Goal: Task Accomplishment & Management: Complete application form

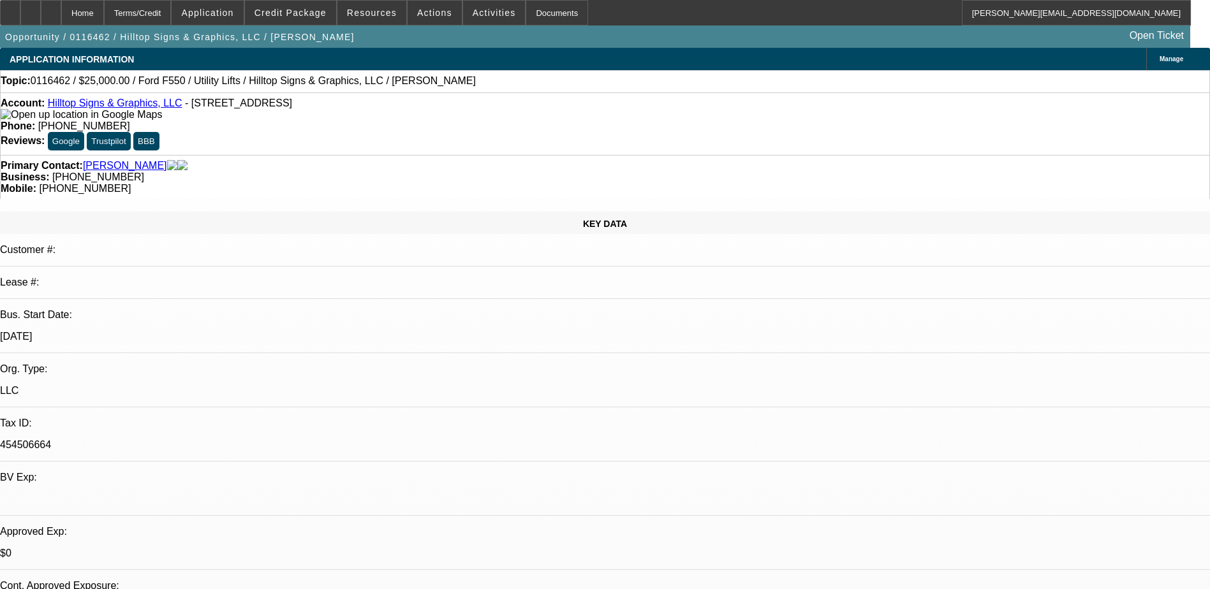
select select "0"
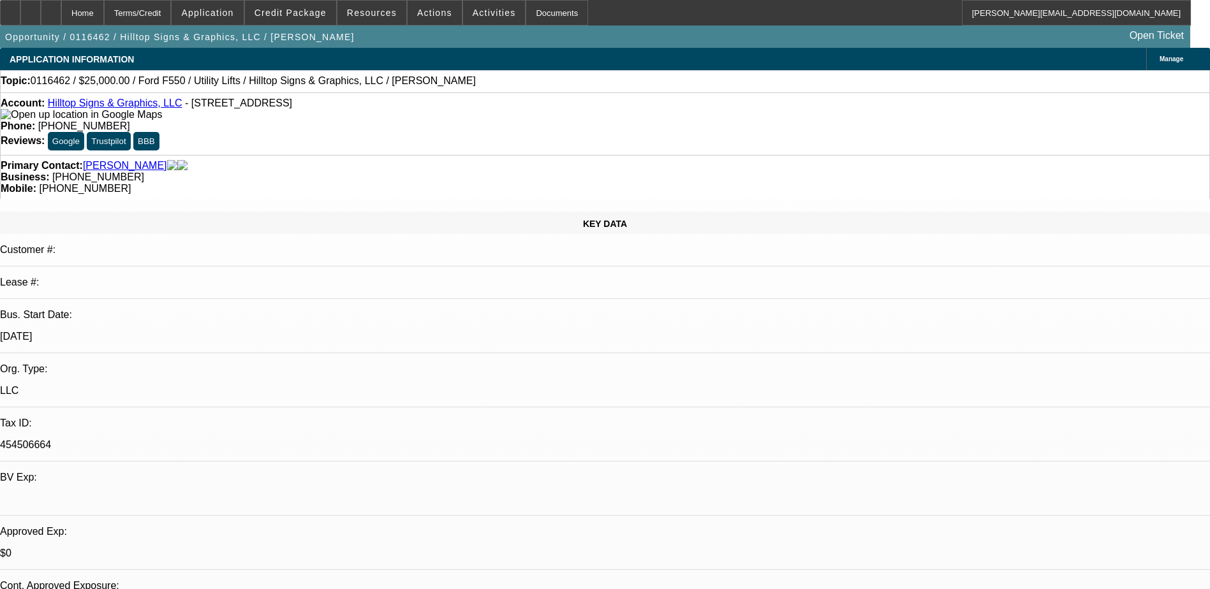
select select "0"
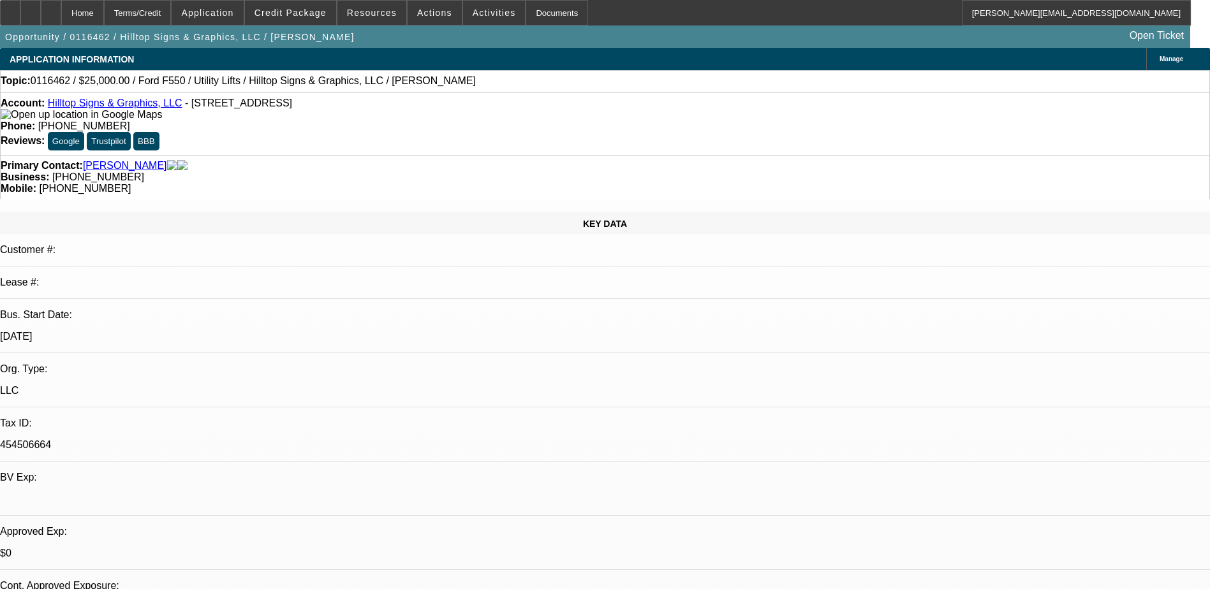
select select "0"
select select "1"
select select "2"
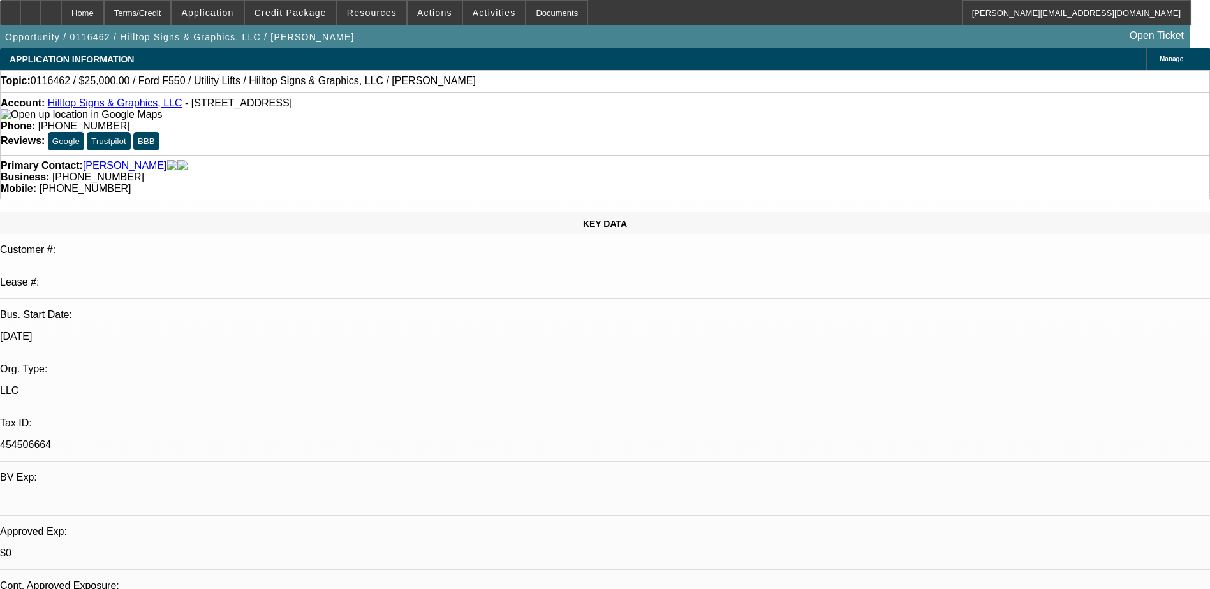
select select "1"
select select "2"
select select "1"
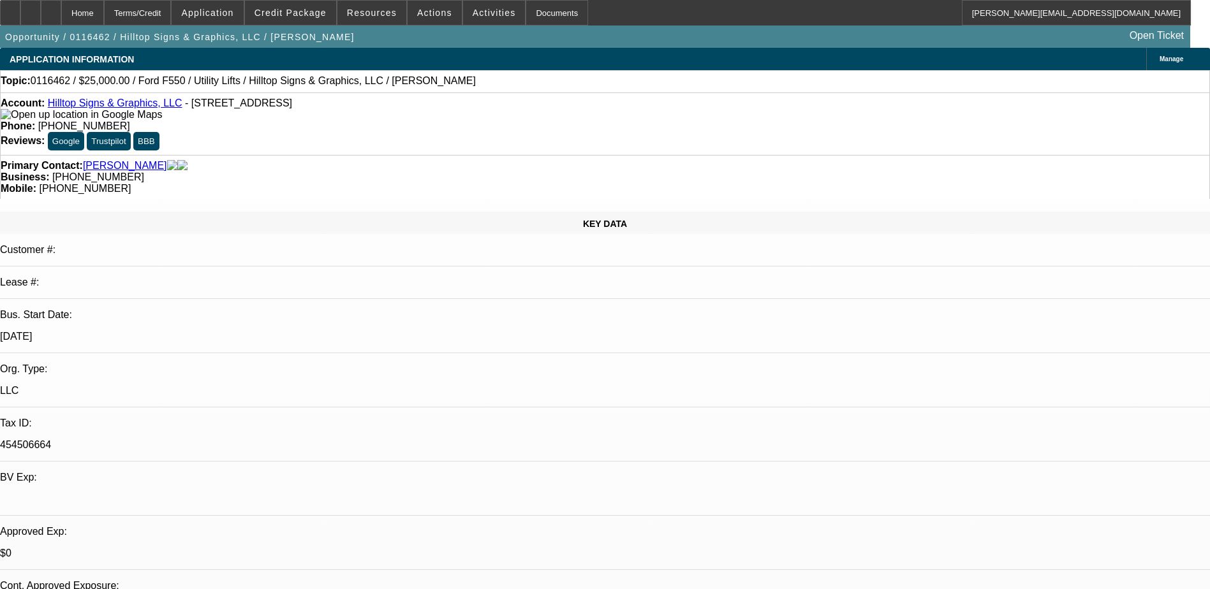
select select "2"
select select "1"
select select "2"
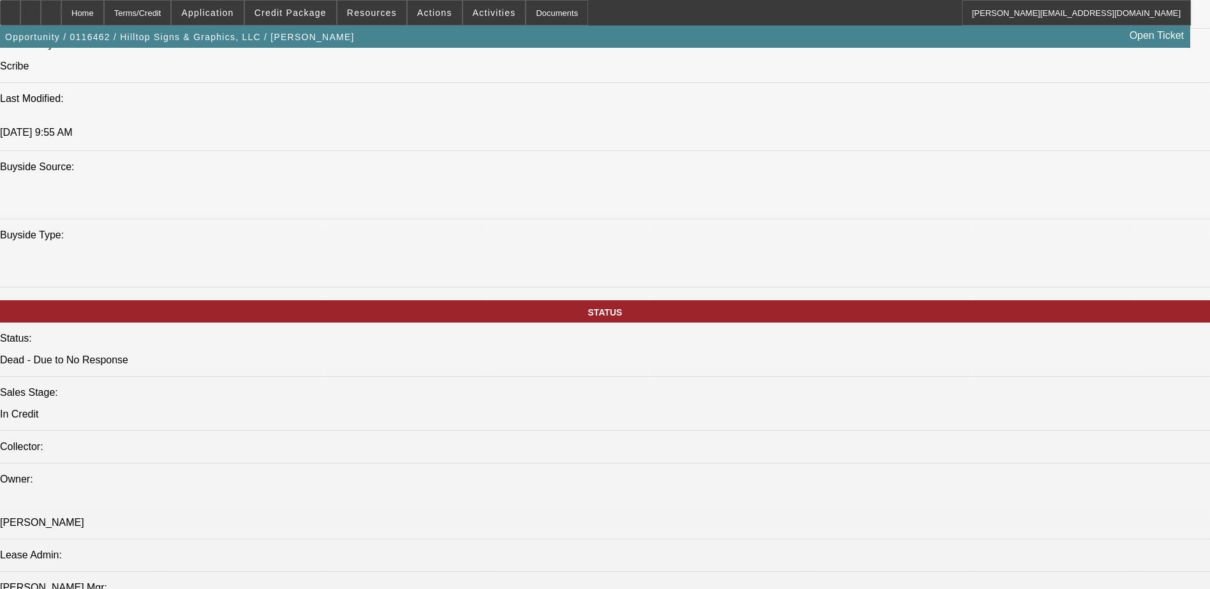
scroll to position [1148, 0]
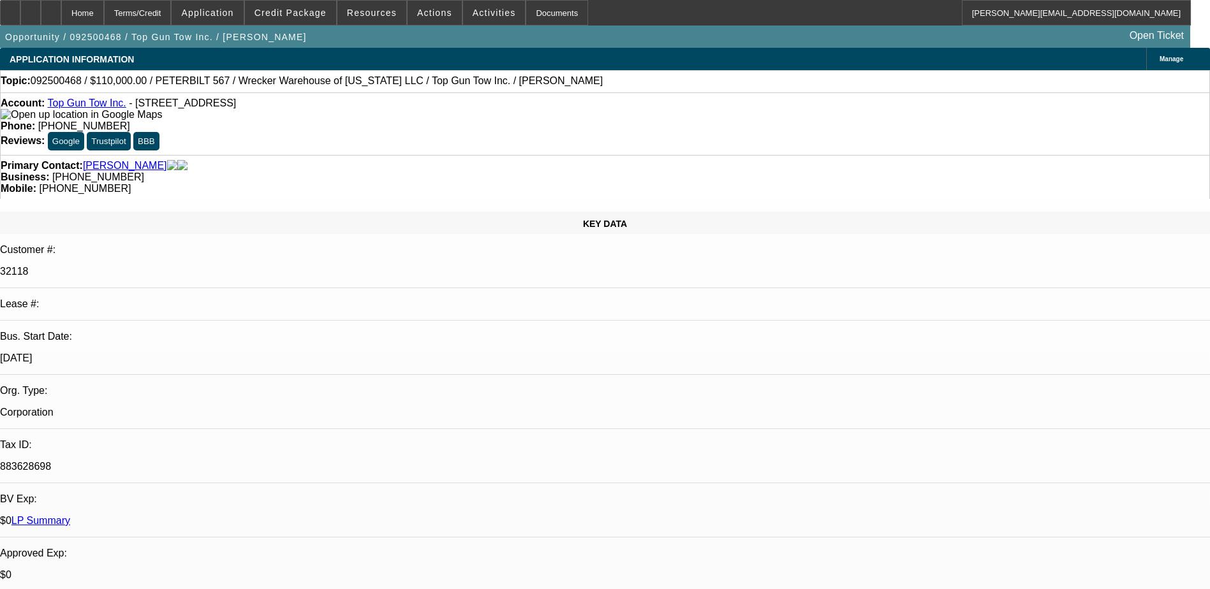
select select "0"
select select "2"
select select "0.1"
select select "4"
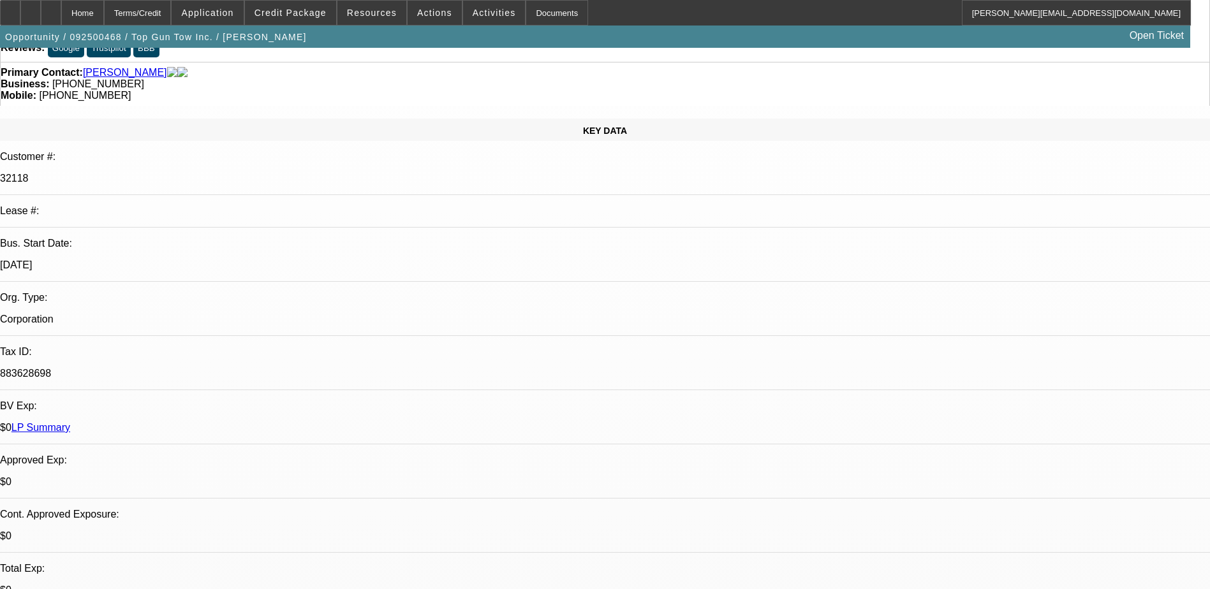
scroll to position [64, 0]
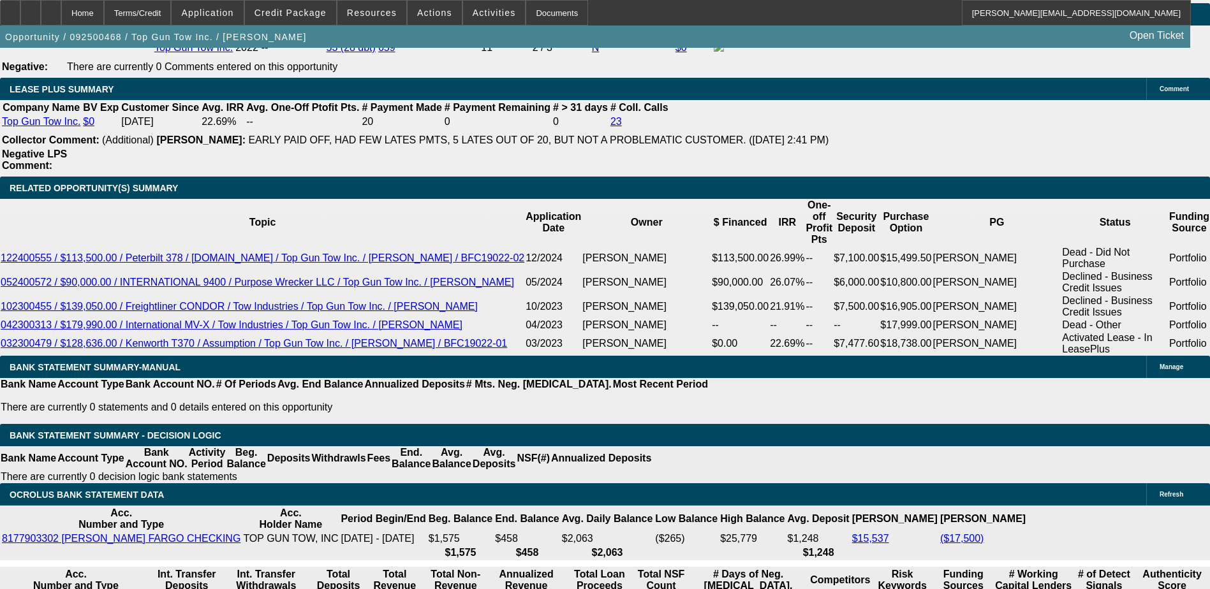
scroll to position [2169, 0]
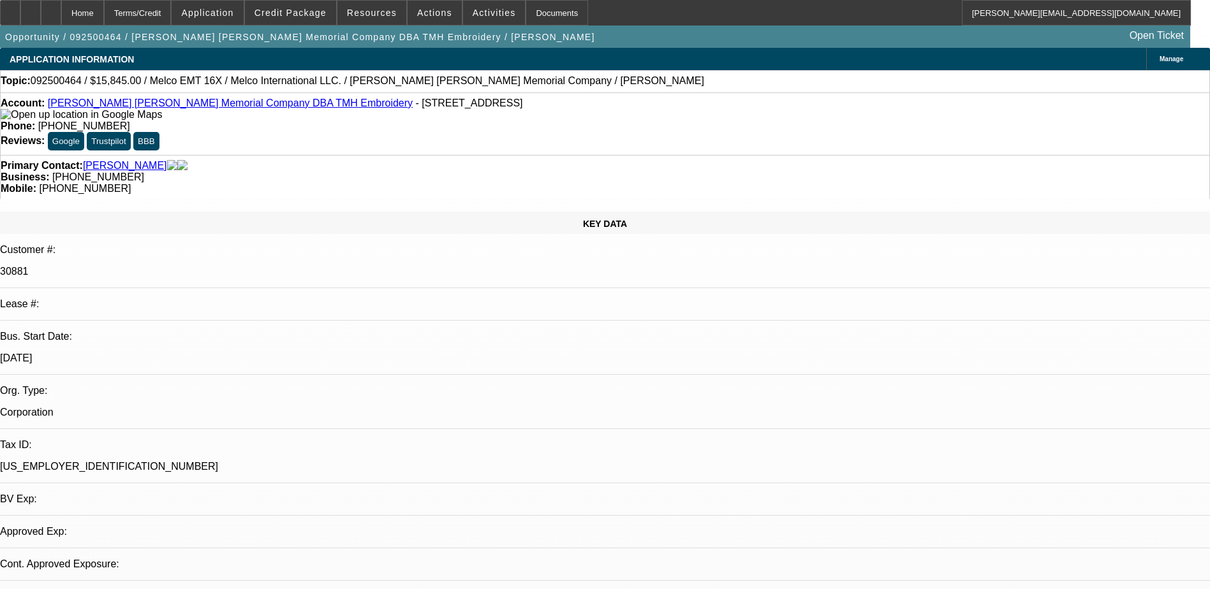
select select "0"
select select "2"
select select "0.1"
select select "4"
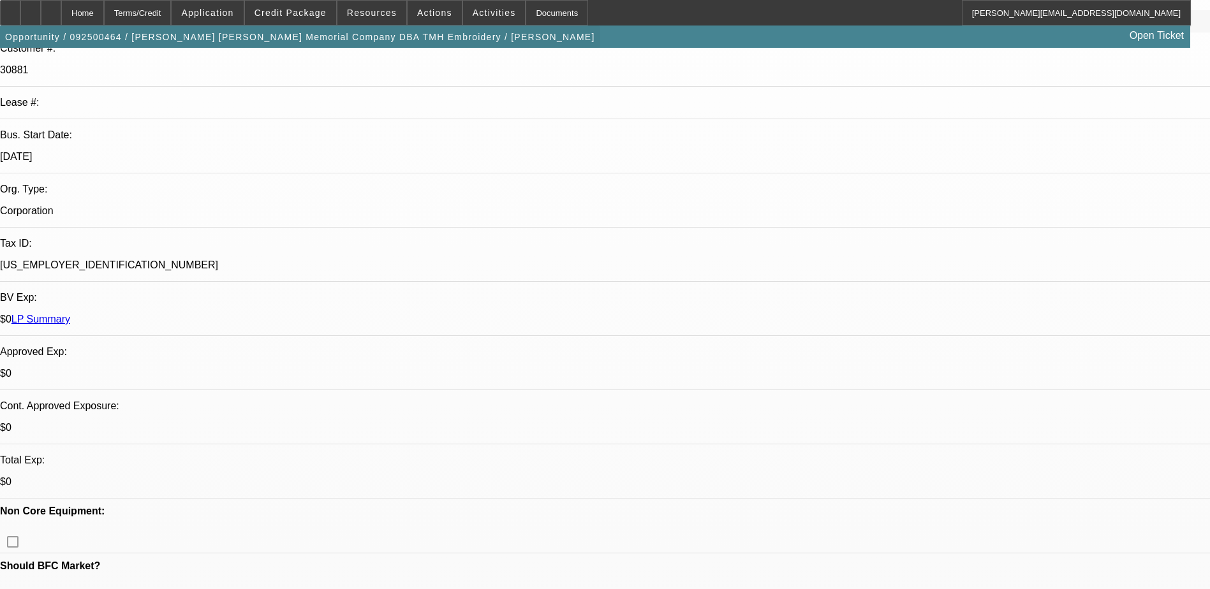
scroll to position [105, 0]
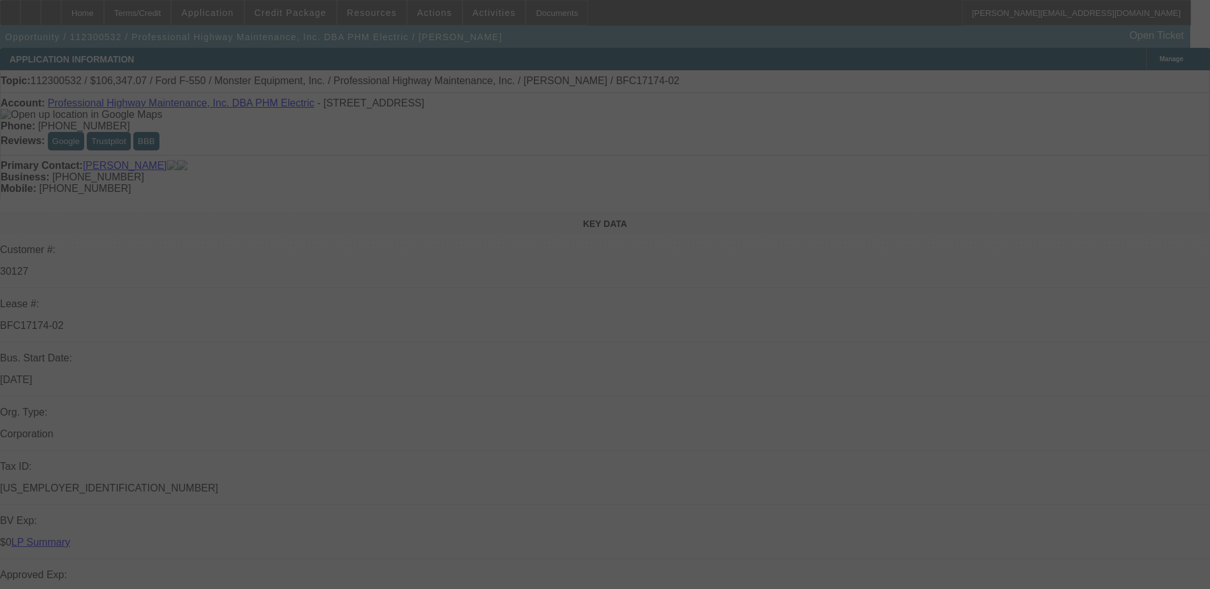
select select "0"
select select "6"
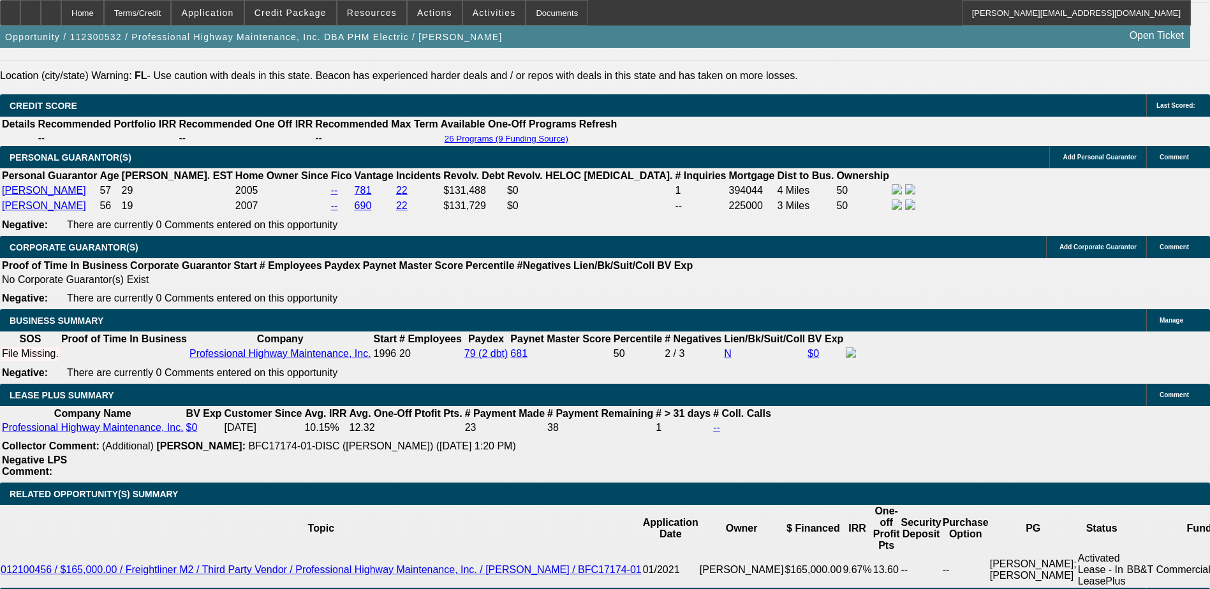
scroll to position [1914, 0]
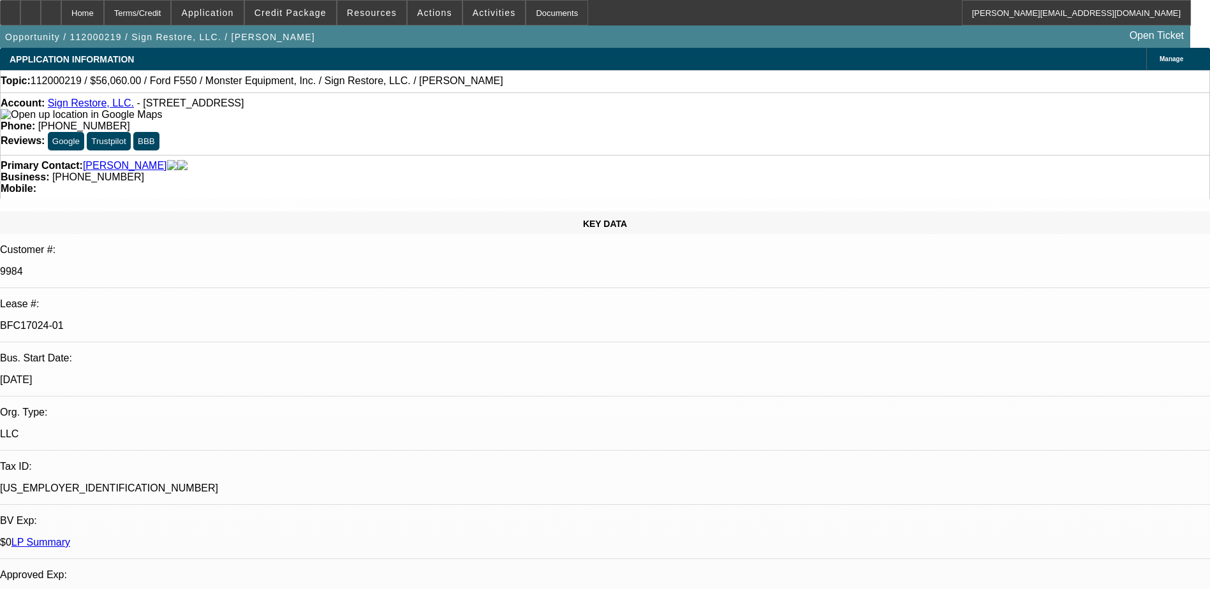
select select "0"
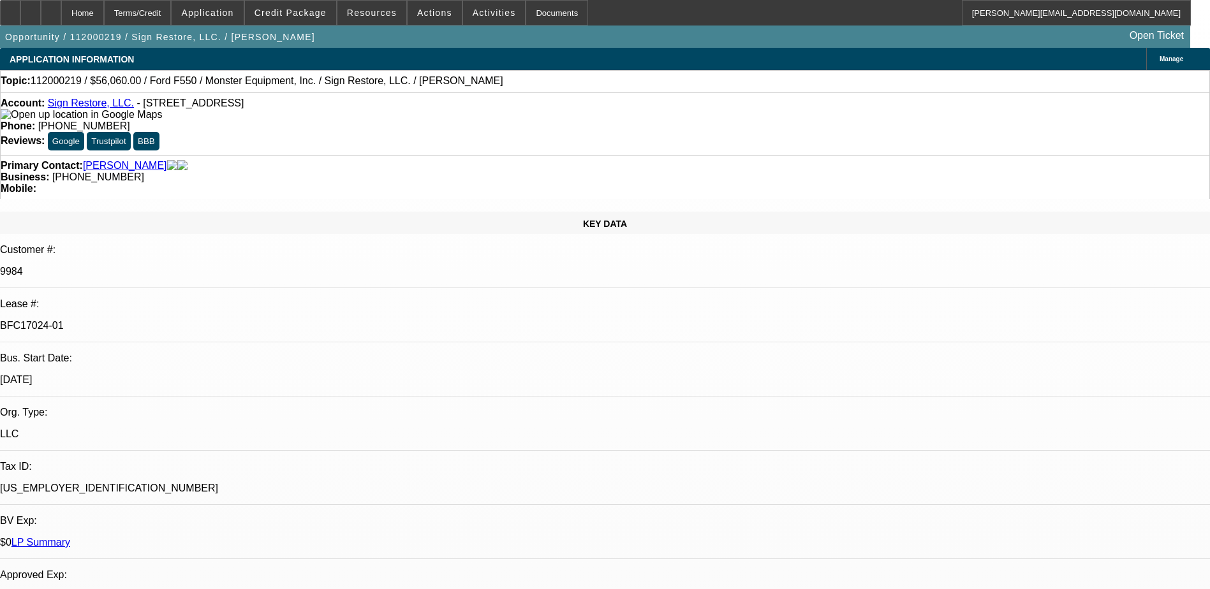
select select "0"
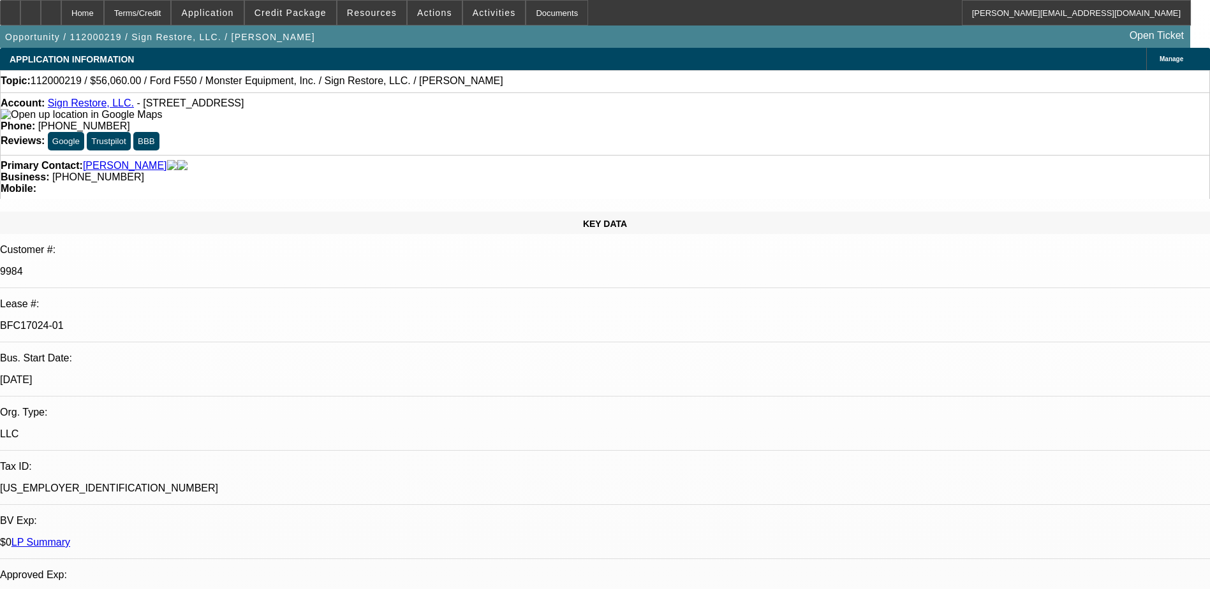
select select "0"
select select "1"
select select "6"
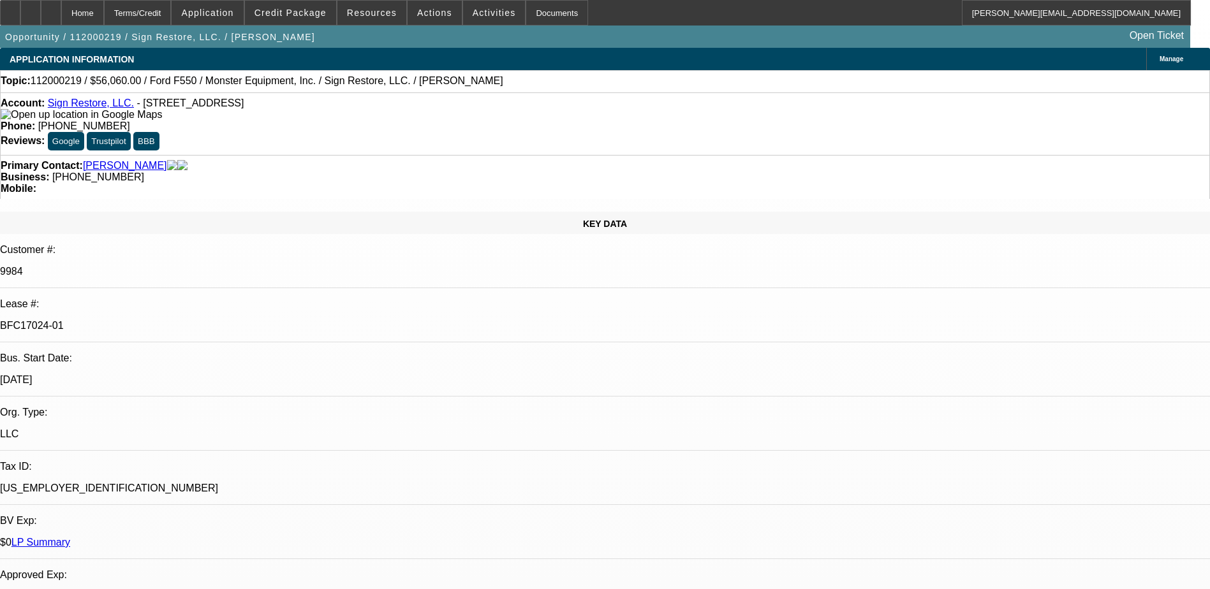
select select "1"
select select "6"
select select "1"
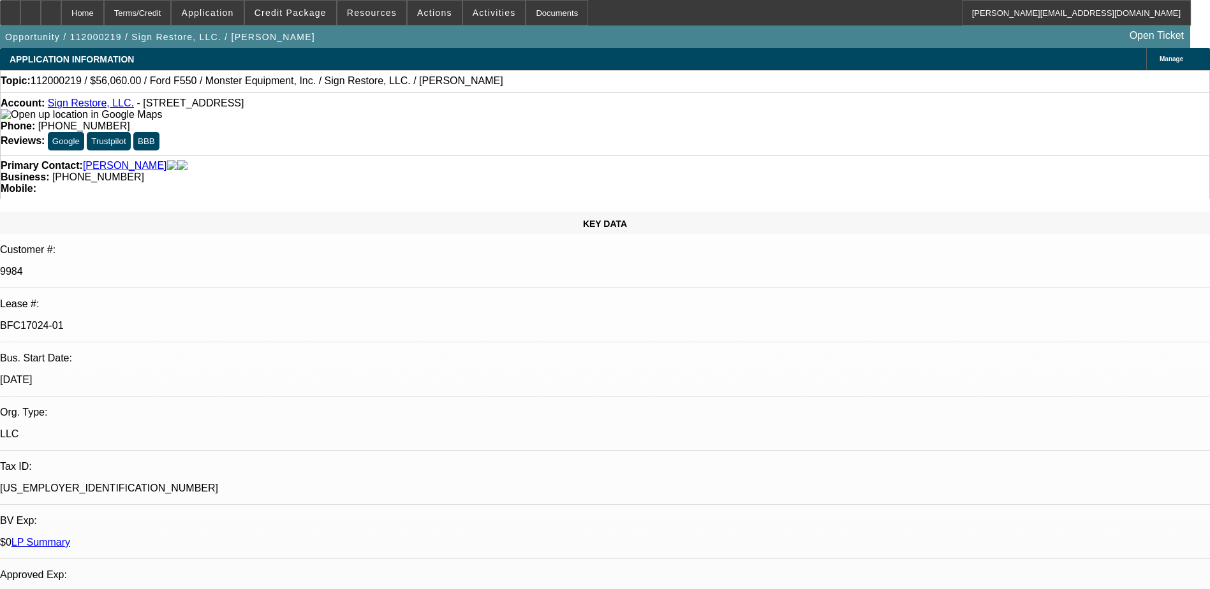
select select "6"
select select "1"
select select "6"
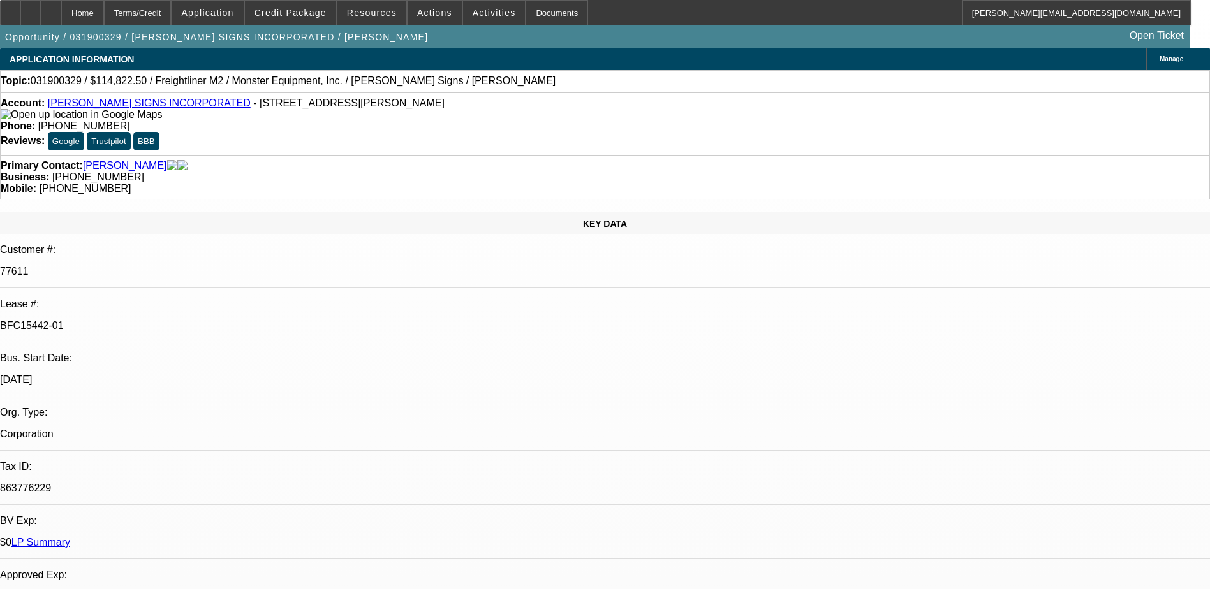
select select "0"
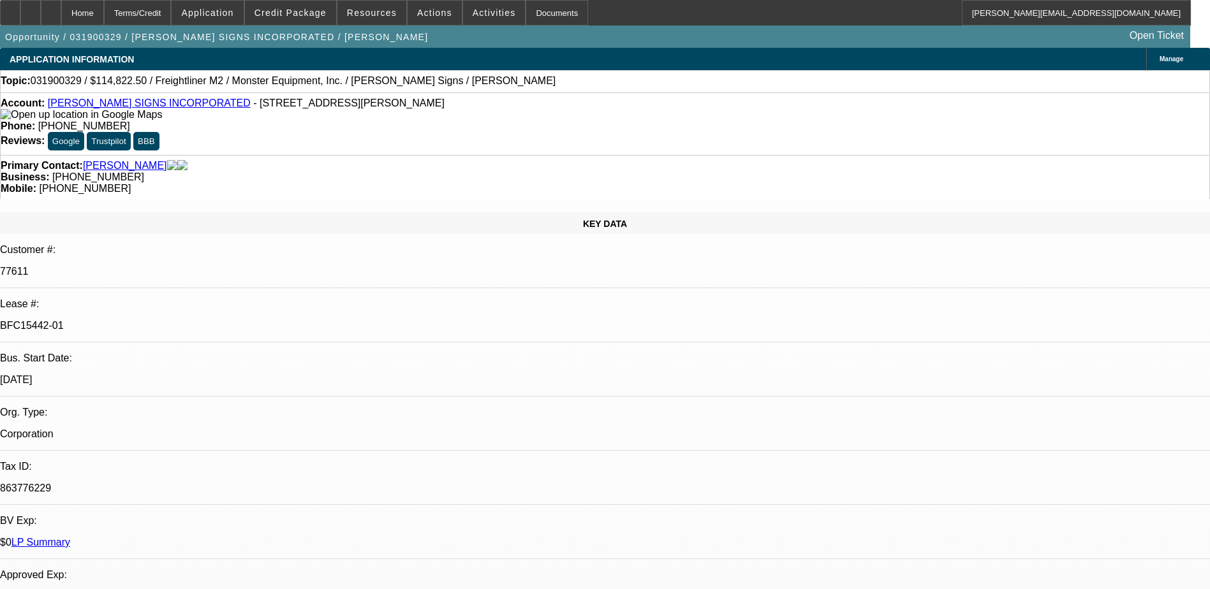
select select "0"
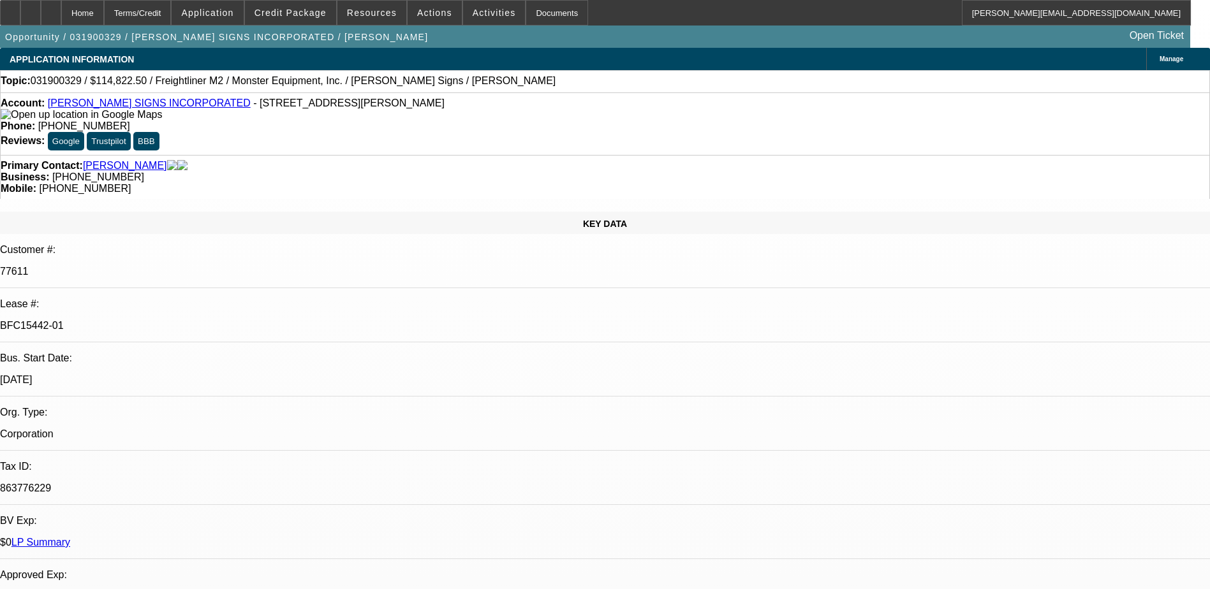
select select "0"
select select "1"
select select "6"
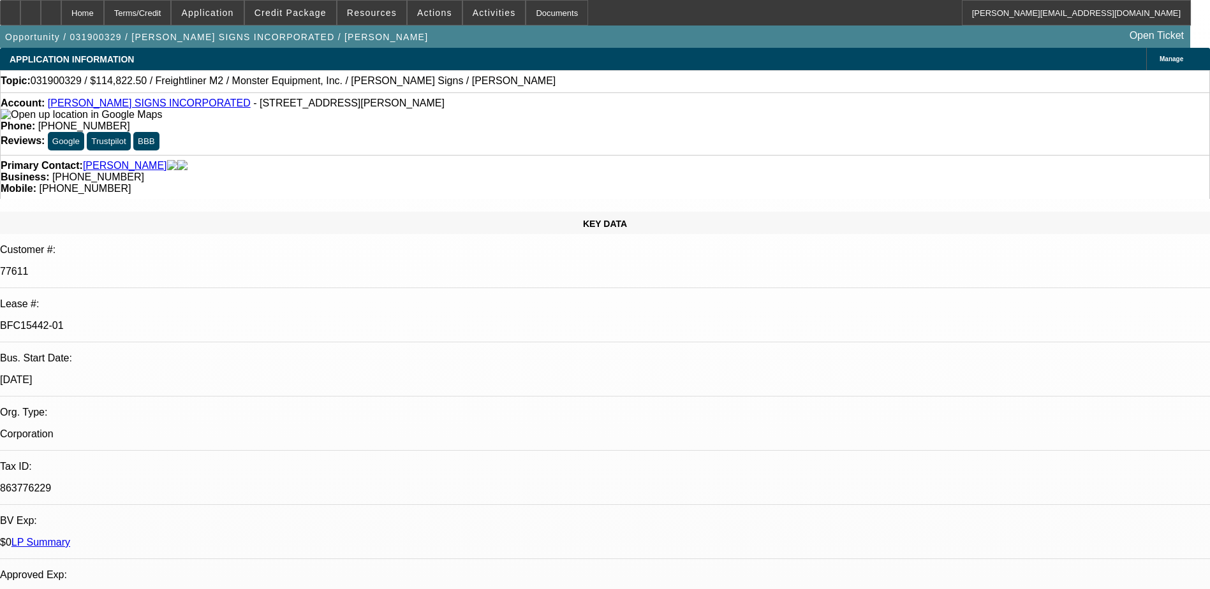
select select "1"
select select "6"
select select "1"
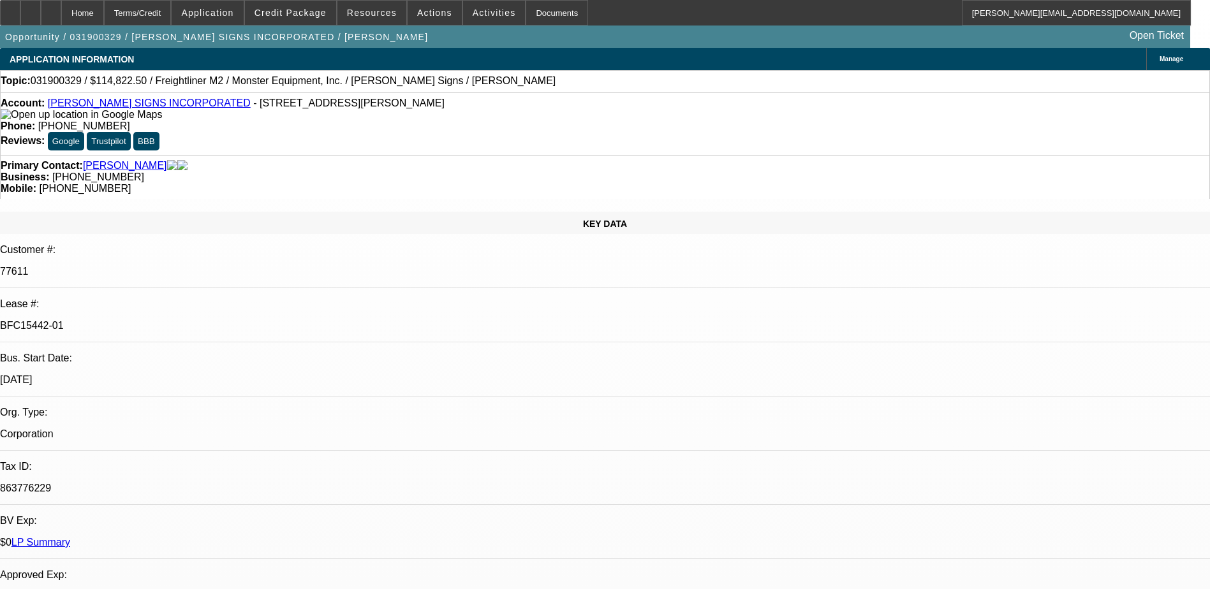
select select "6"
select select "1"
select select "2"
select select "6"
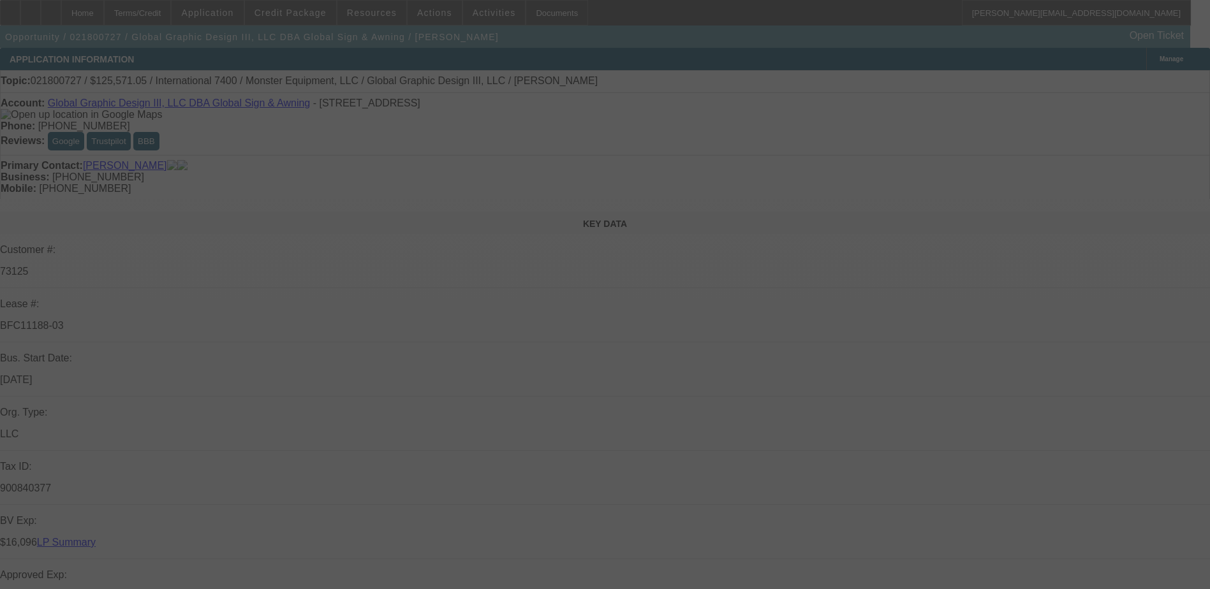
select select "0"
select select "3"
select select "0"
select select "2"
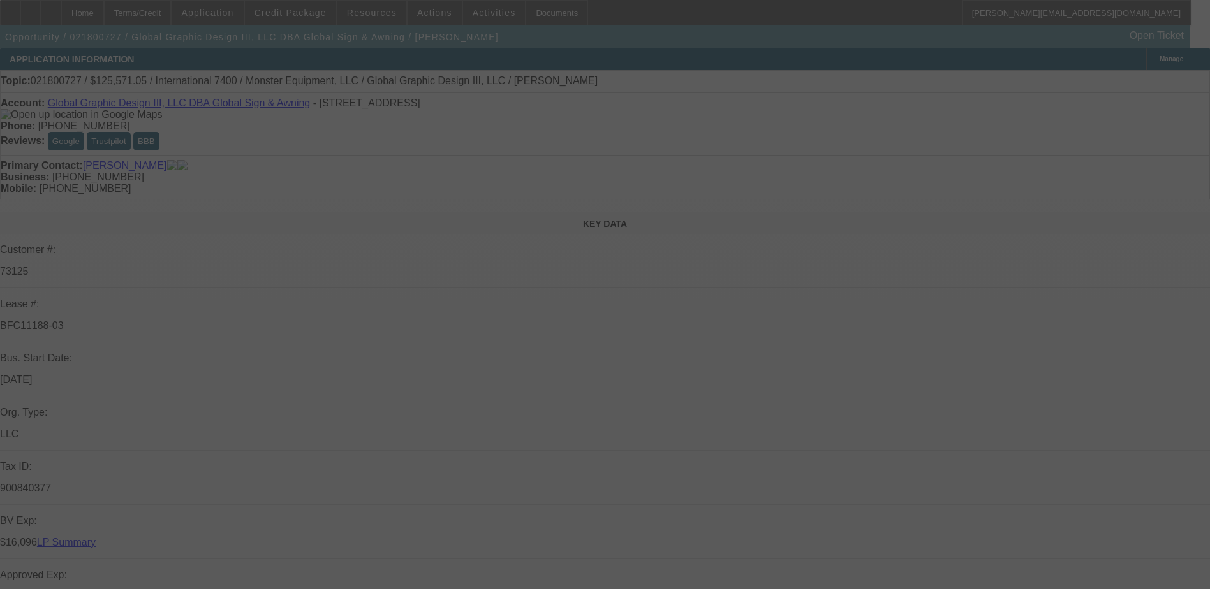
select select "0"
select select "2"
select select "0"
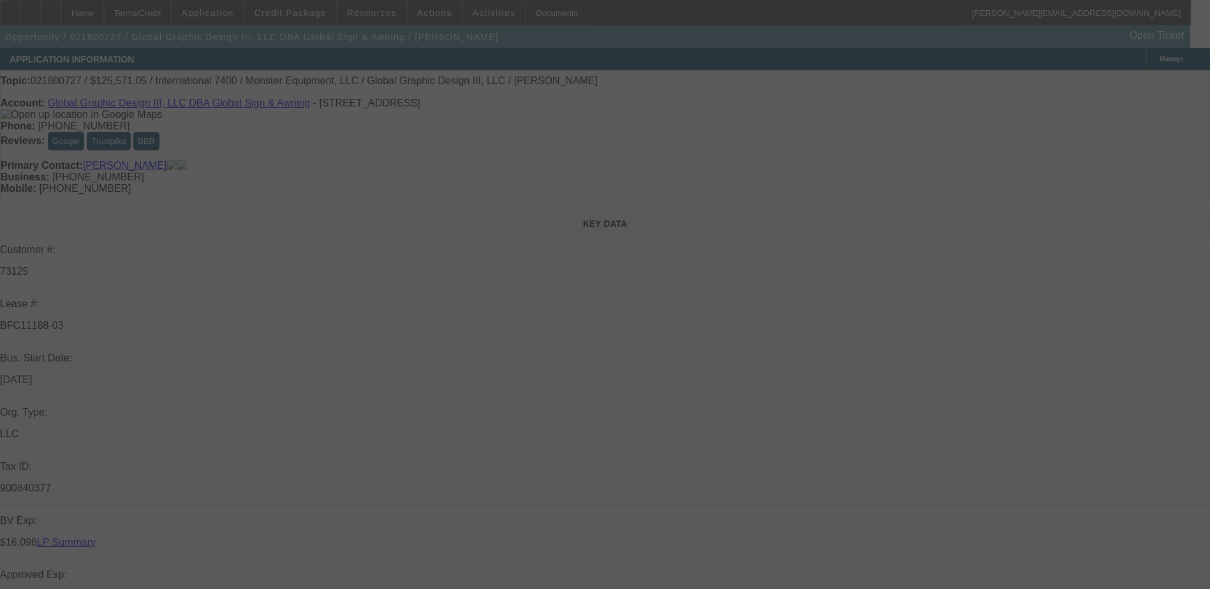
select select "2"
select select "0"
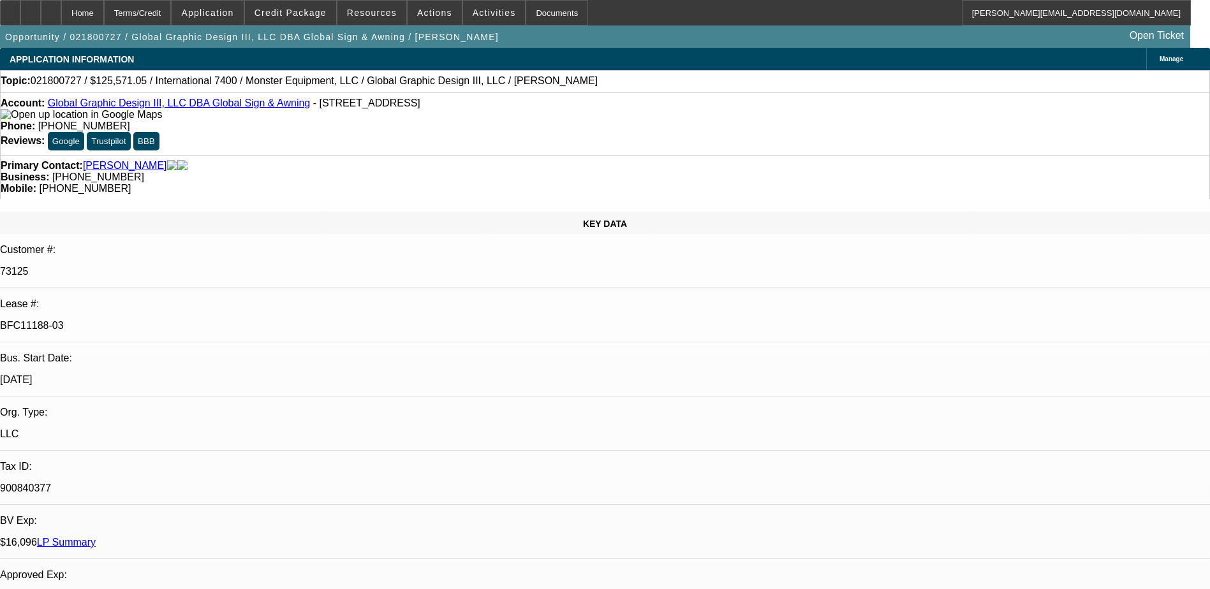
select select "1"
select select "2"
select select "6"
select select "1"
select select "2"
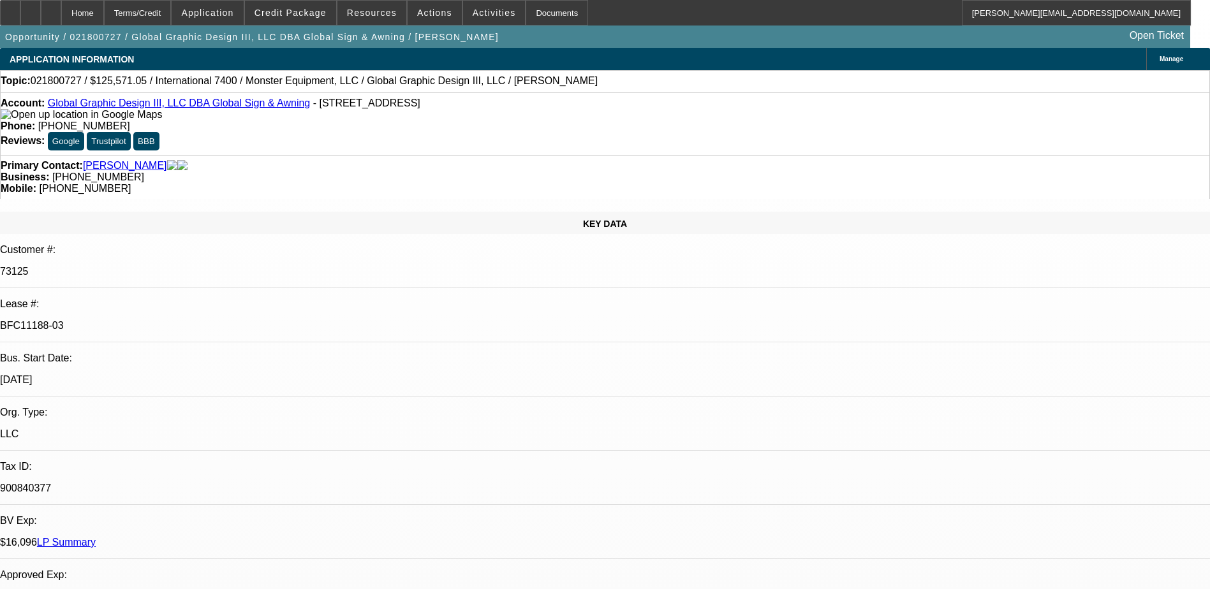
select select "6"
select select "1"
select select "2"
select select "6"
select select "1"
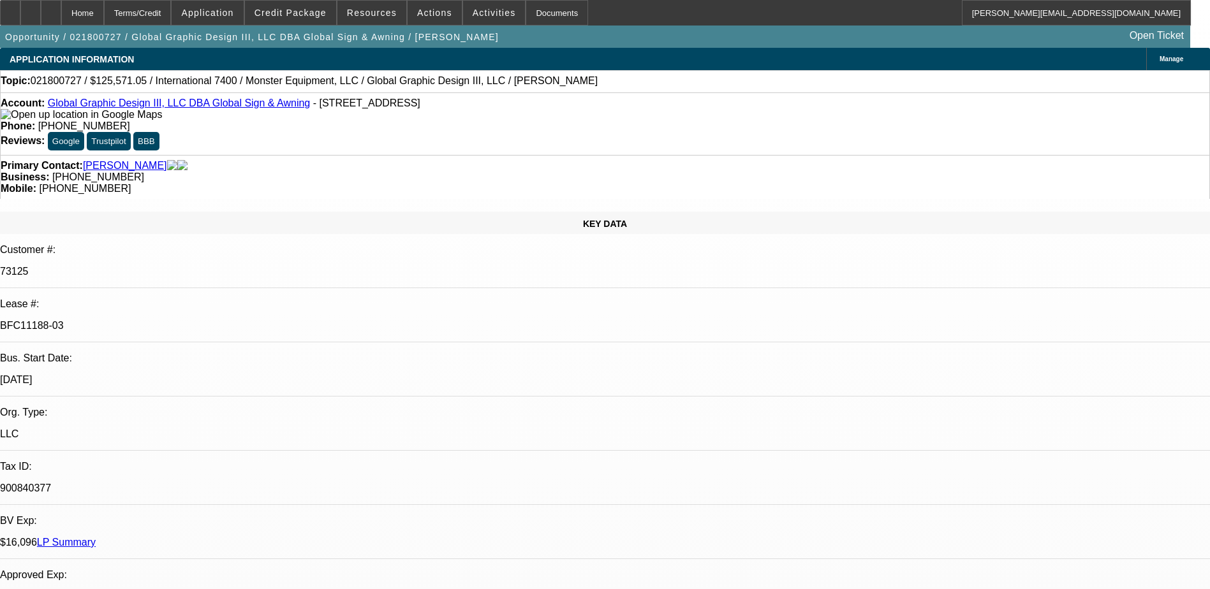
select select "2"
select select "6"
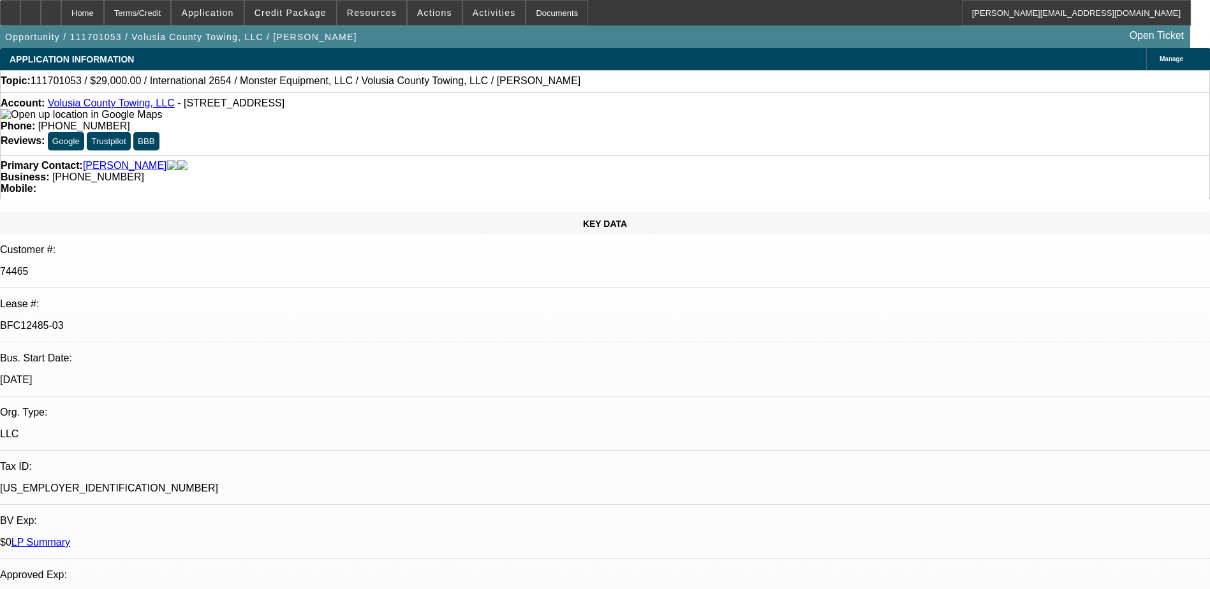
select select "0"
select select "2"
select select "0.1"
select select "0"
select select "2"
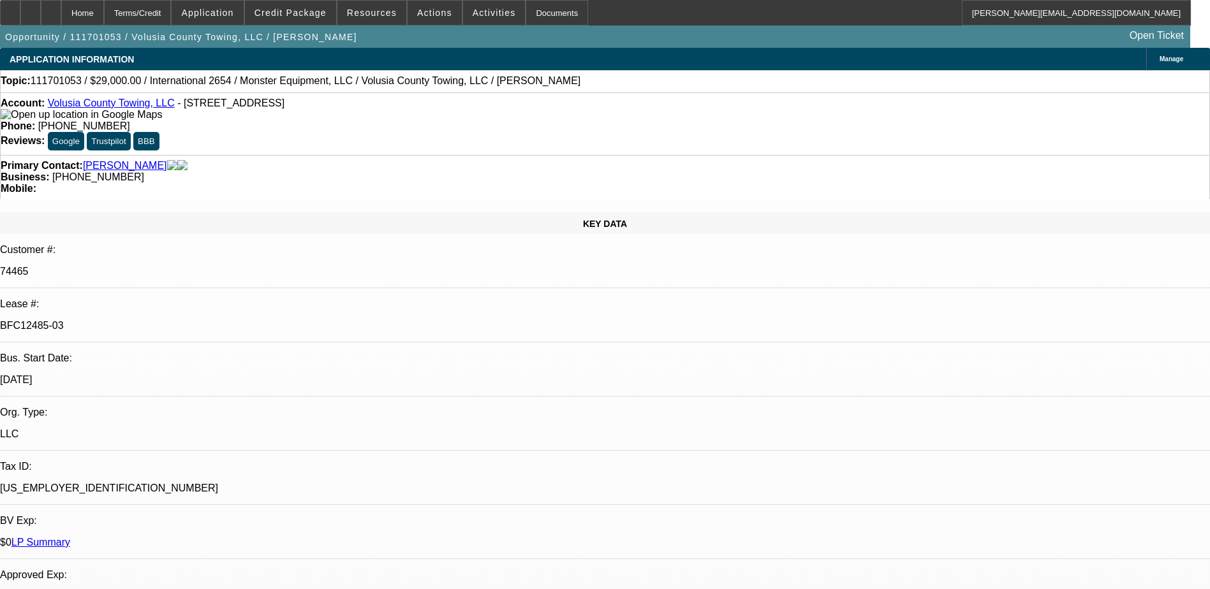
select select "0.1"
select select "0"
select select "2"
select select "0.1"
select select "0"
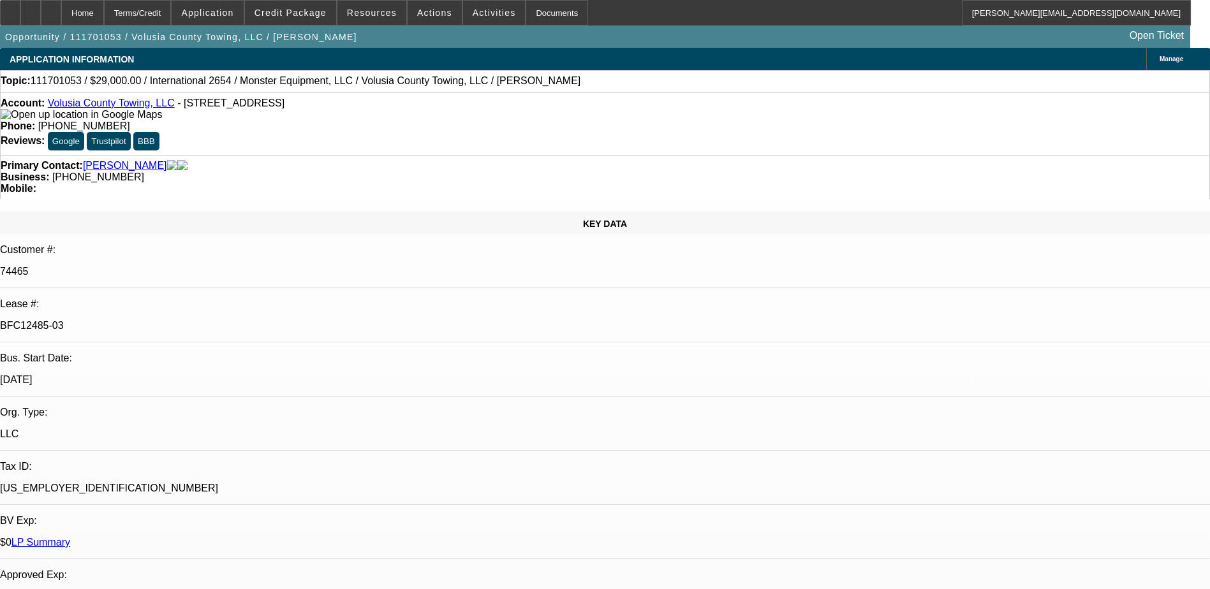
select select "2"
select select "0.1"
select select "1"
select select "2"
select select "4"
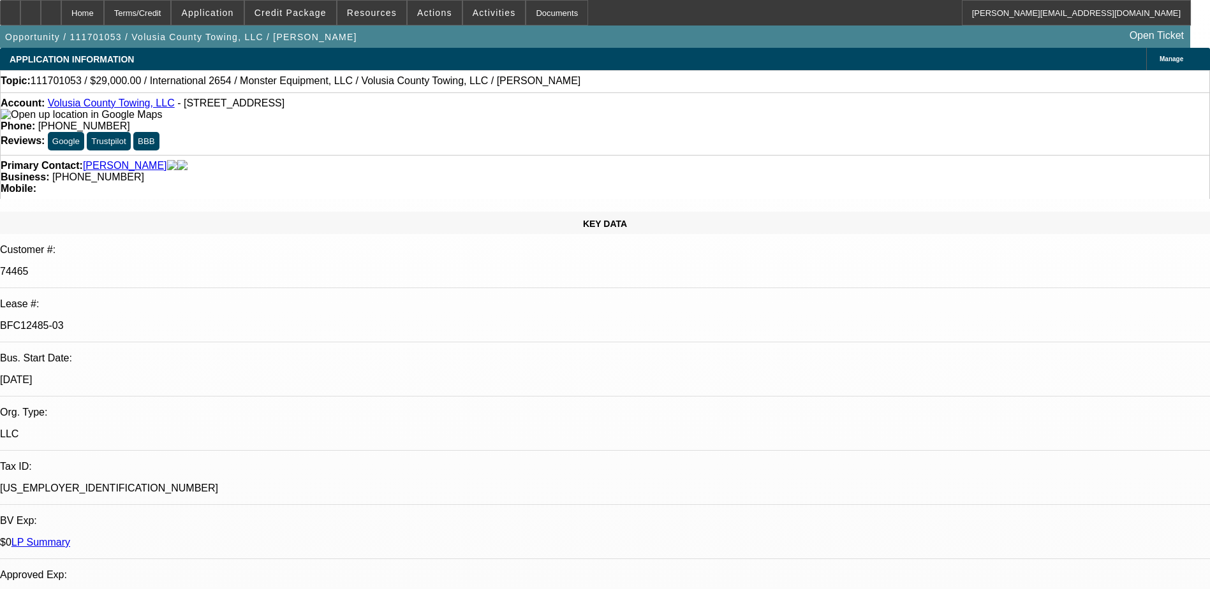
select select "1"
select select "2"
select select "4"
select select "1"
select select "2"
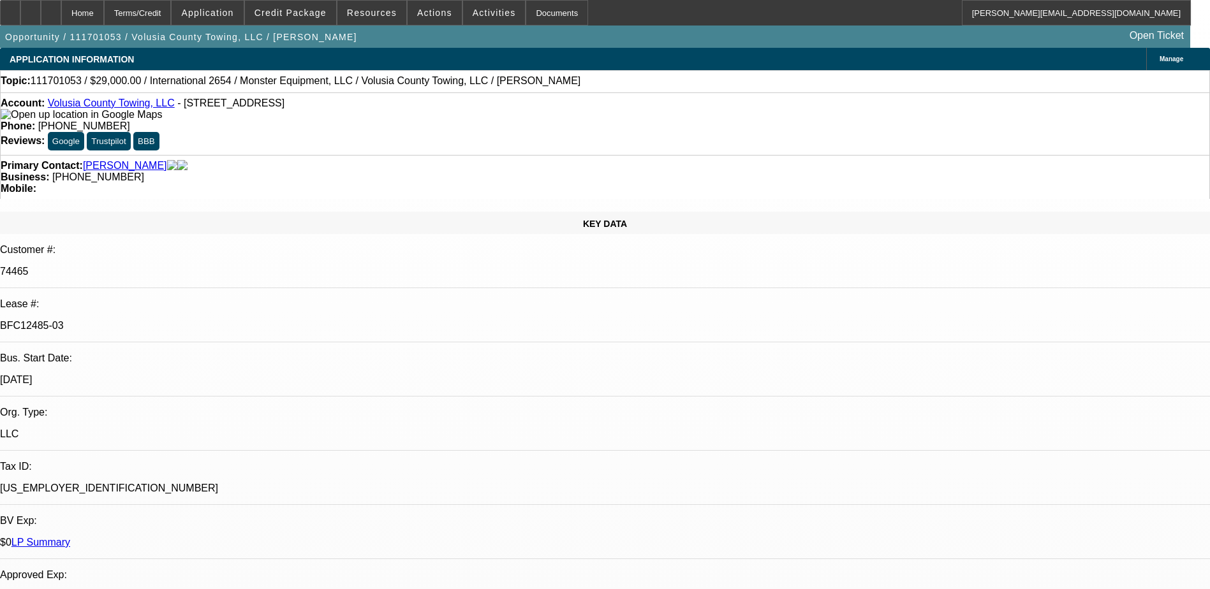
select select "4"
select select "1"
select select "2"
select select "4"
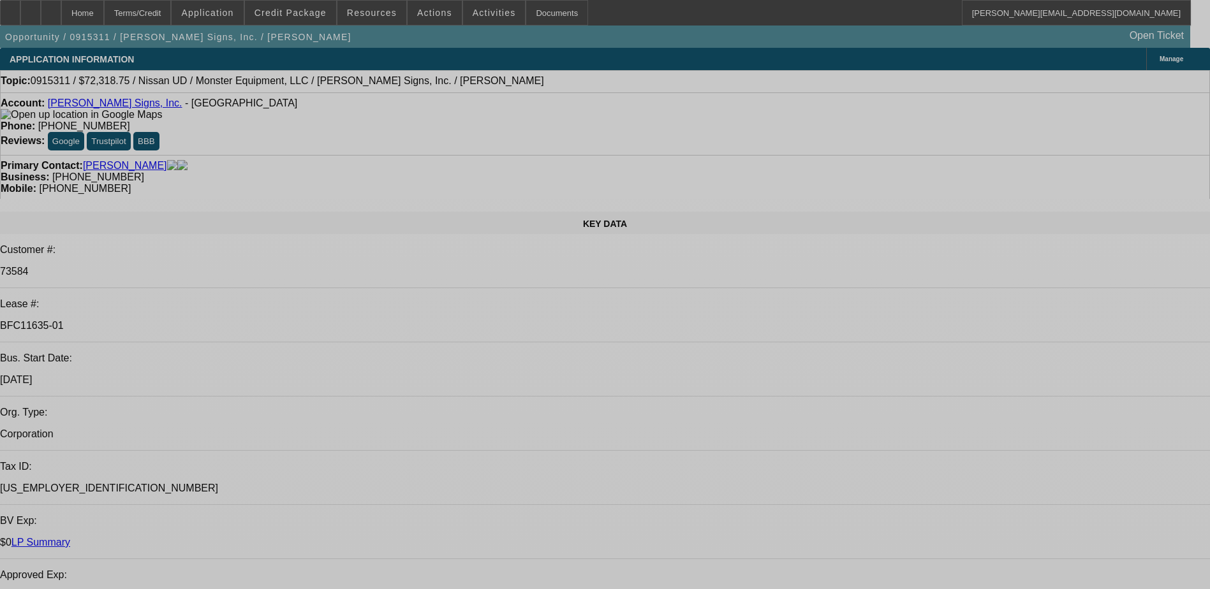
select select "0"
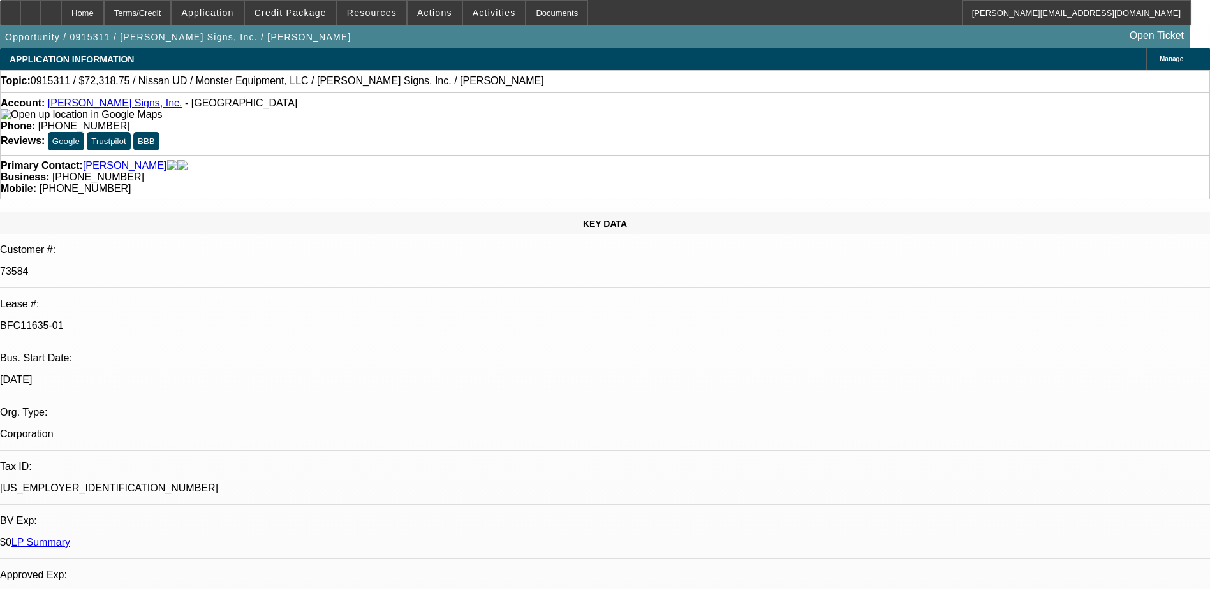
select select "0"
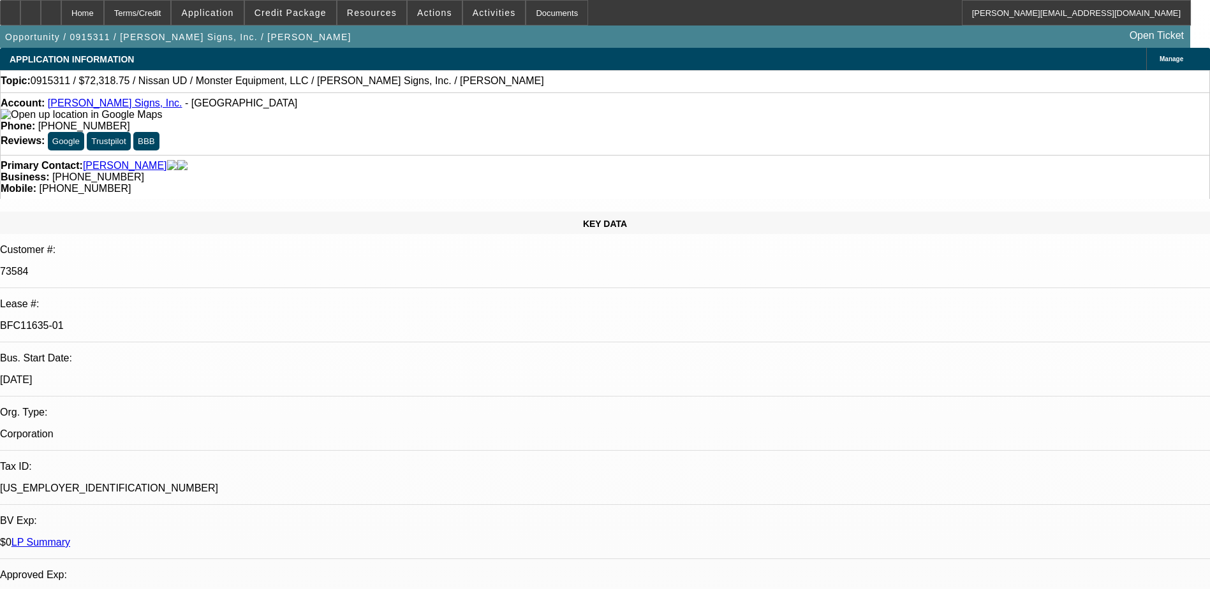
select select "0"
select select "1"
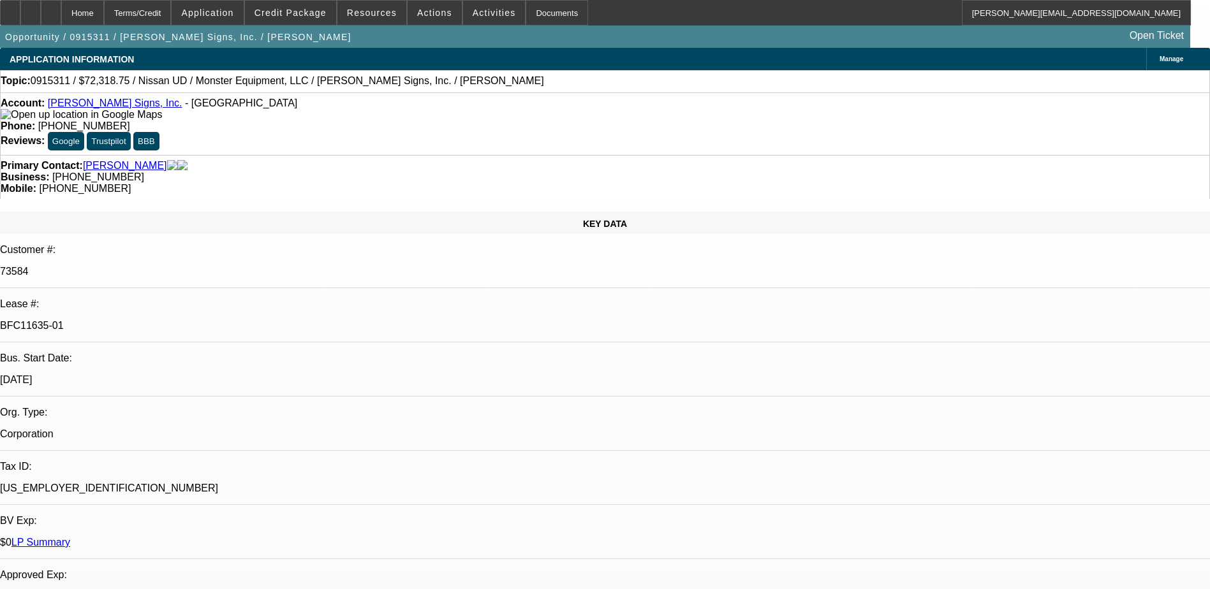
select select "6"
select select "1"
select select "6"
select select "1"
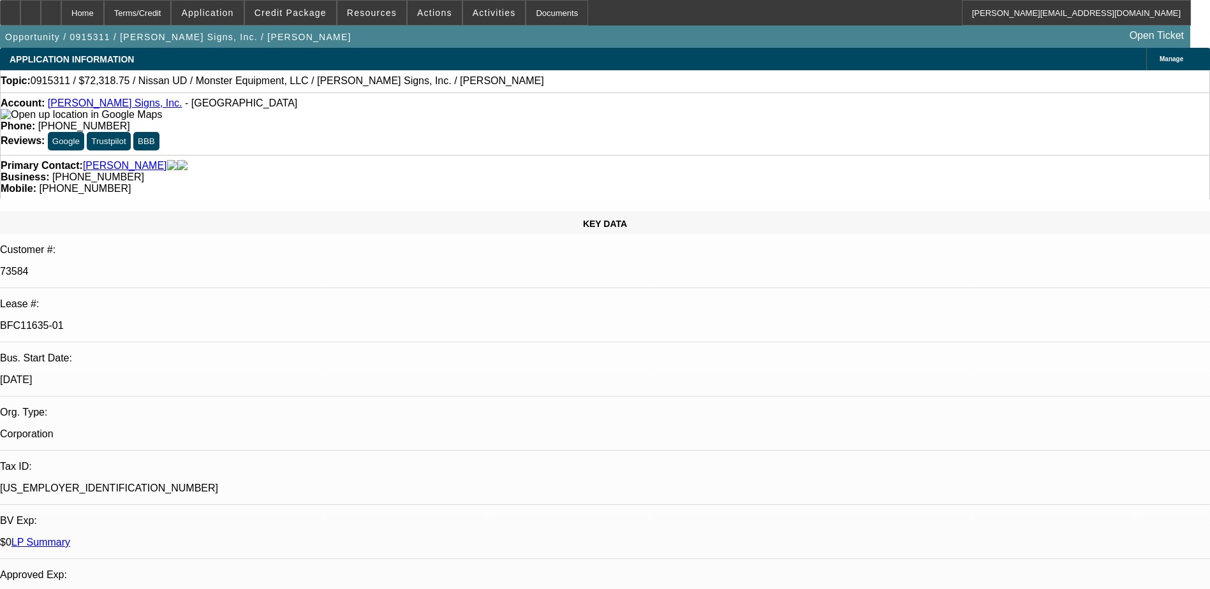
select select "1"
select select "6"
select select "1"
select select "6"
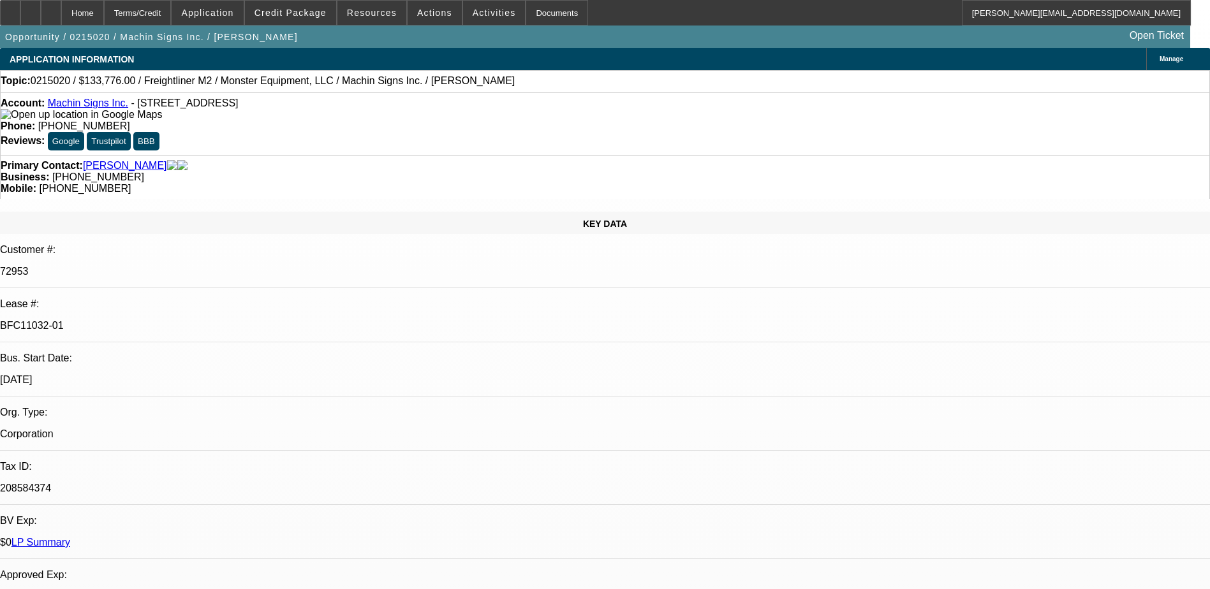
select select "0"
select select "0.1"
select select "0"
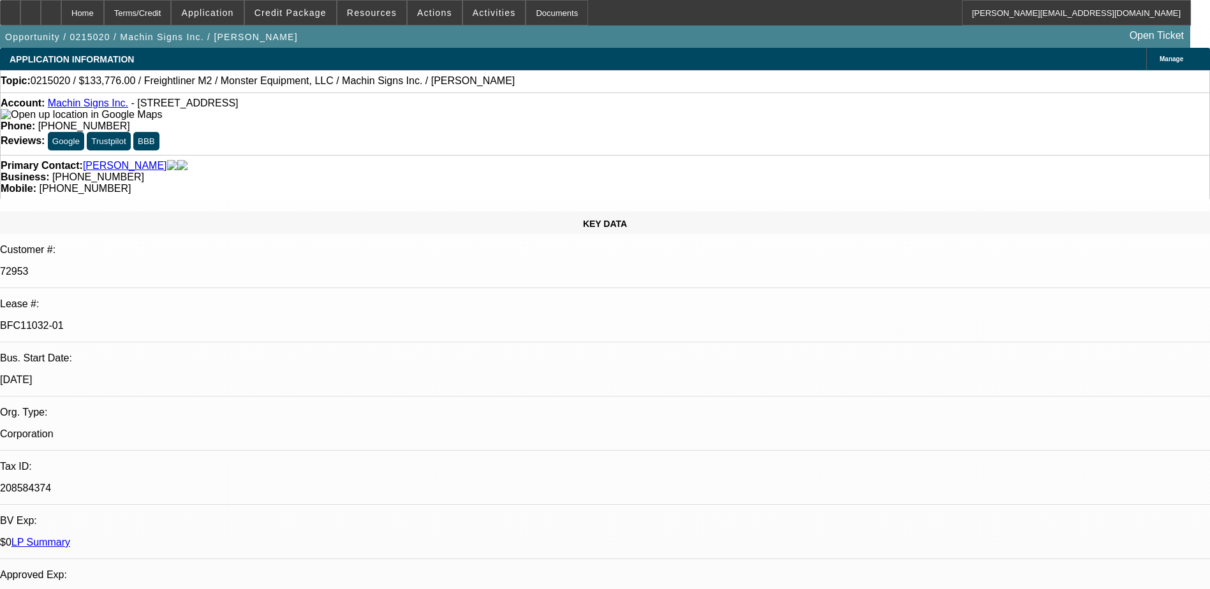
select select "0.1"
select select "0"
select select "0.1"
select select "0"
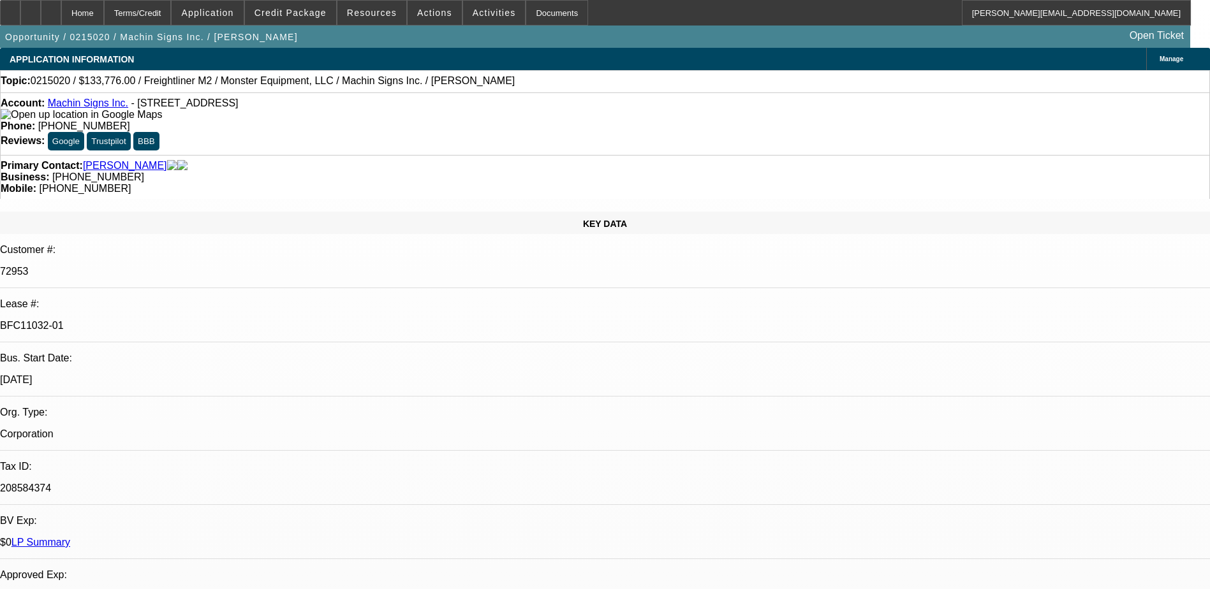
select select "0"
select select "0.1"
select select "1"
select select "4"
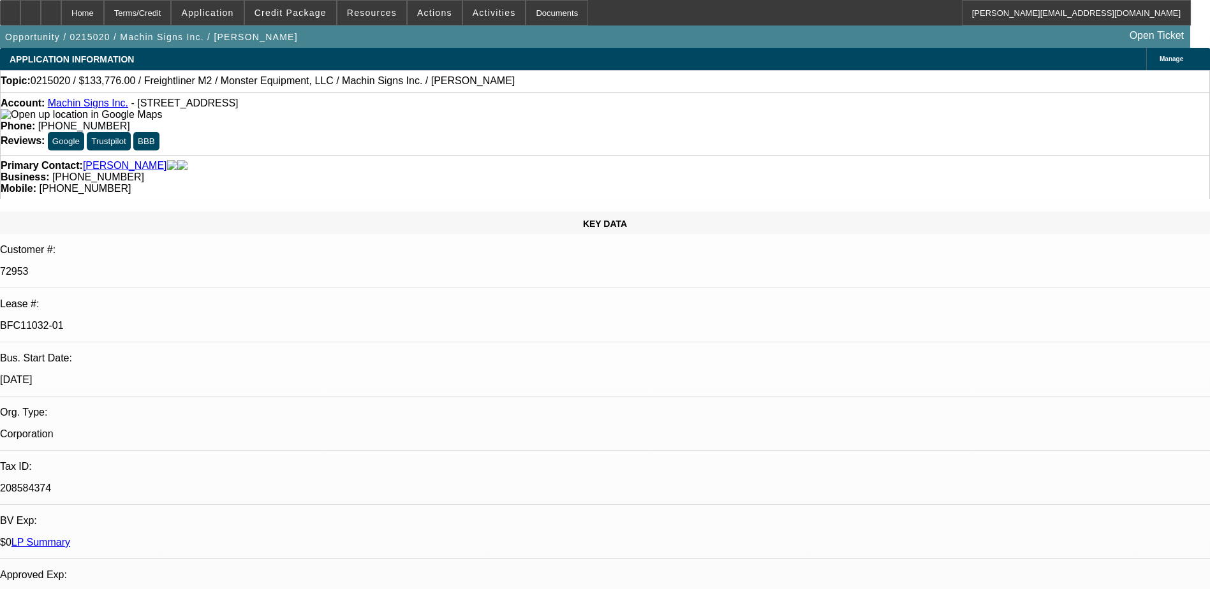
select select "1"
select select "4"
select select "1"
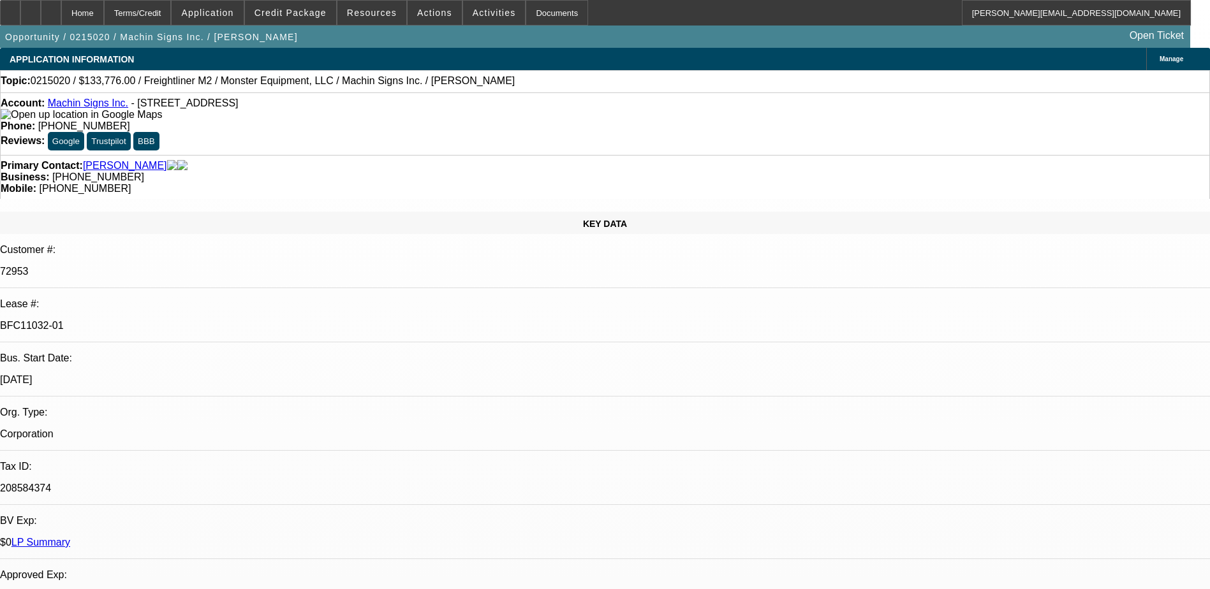
select select "4"
select select "1"
select select "4"
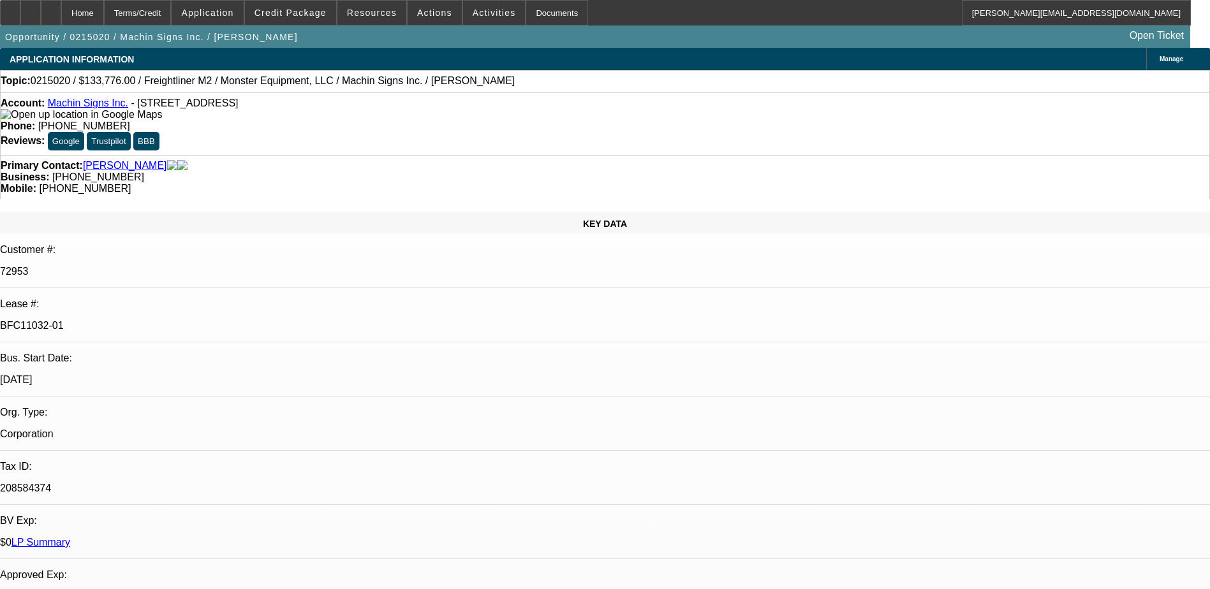
scroll to position [128, 0]
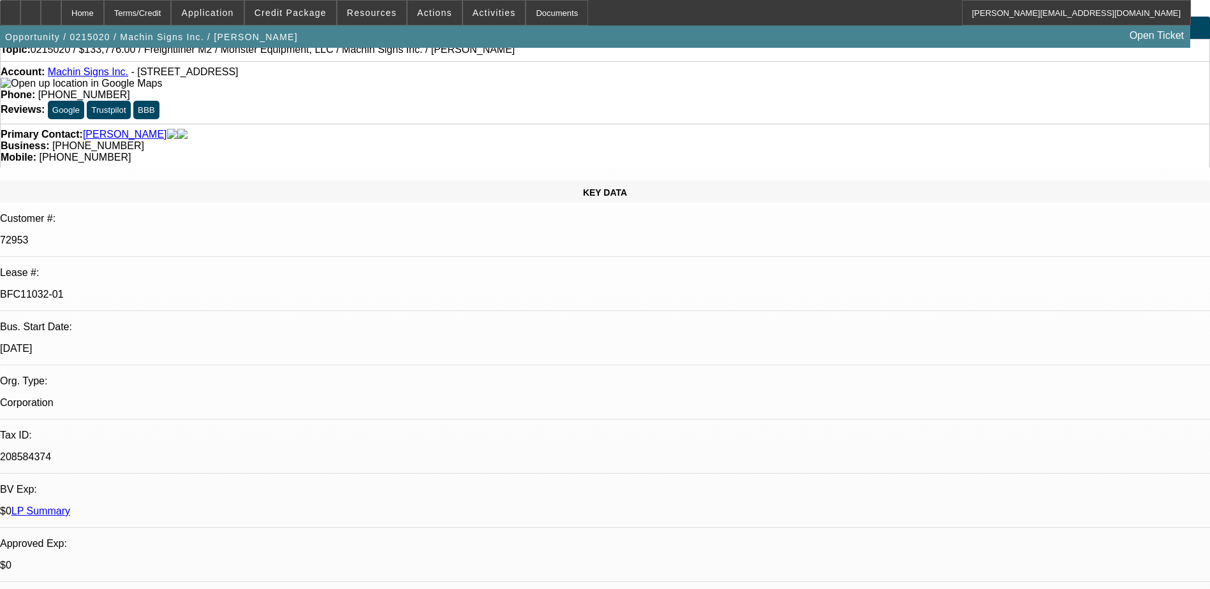
scroll to position [0, 0]
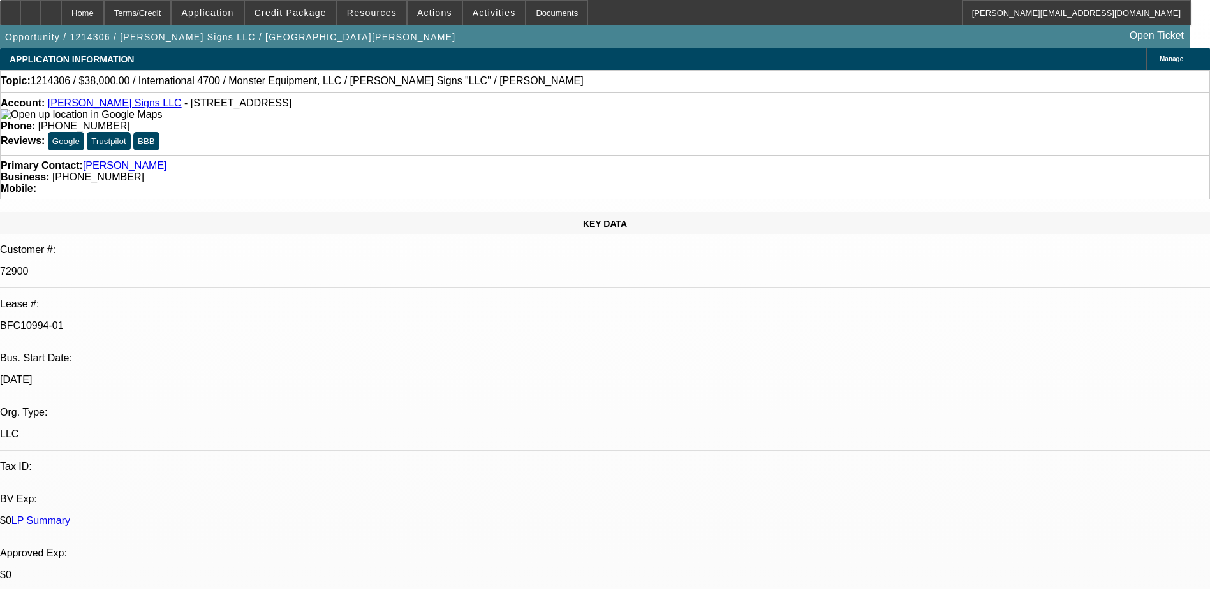
select select "0"
select select "2"
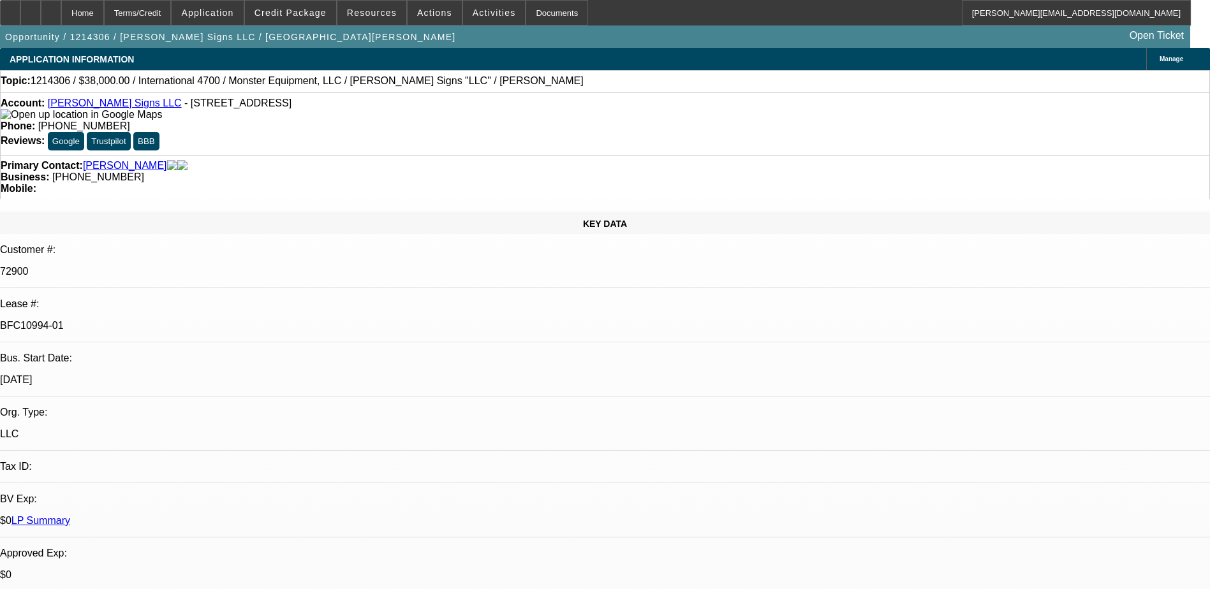
select select "0"
select select "2"
select select "0"
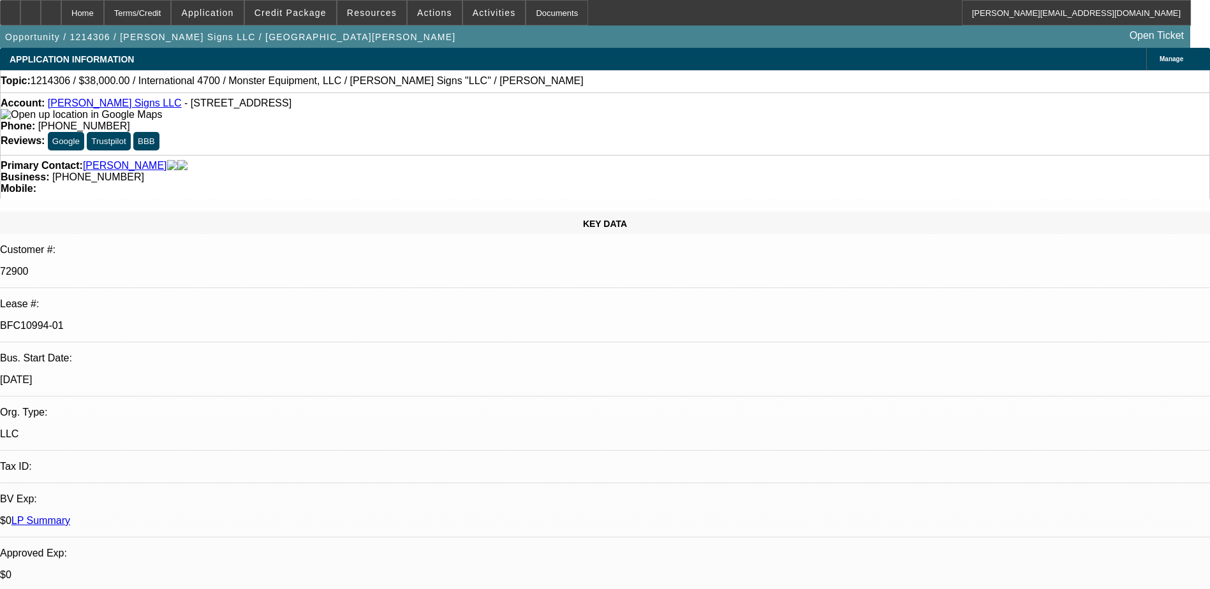
select select "2"
select select "0.1"
select select "1"
select select "2"
select select "6"
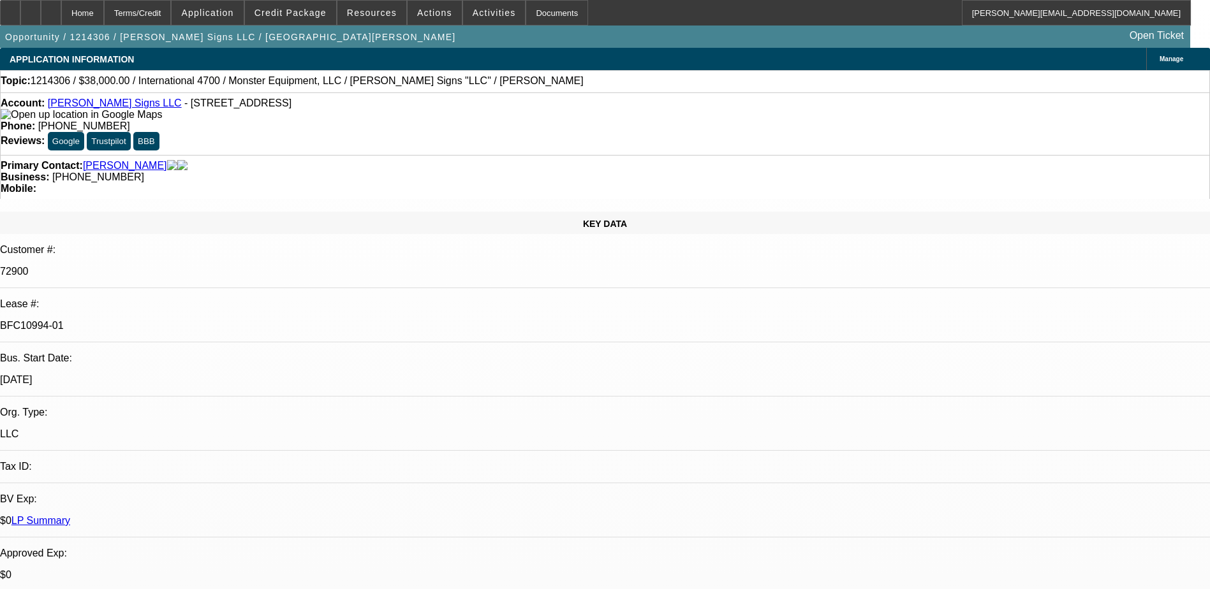
select select "1"
select select "2"
select select "6"
select select "1"
select select "2"
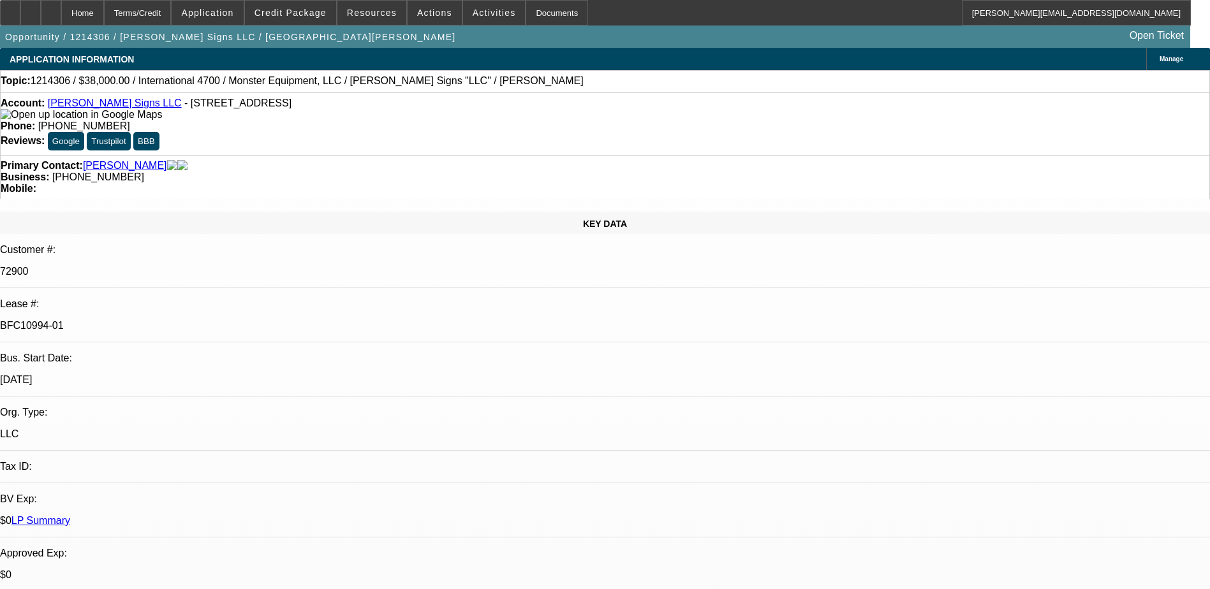
select select "6"
select select "1"
select select "2"
select select "4"
